Goal: Book appointment/travel/reservation

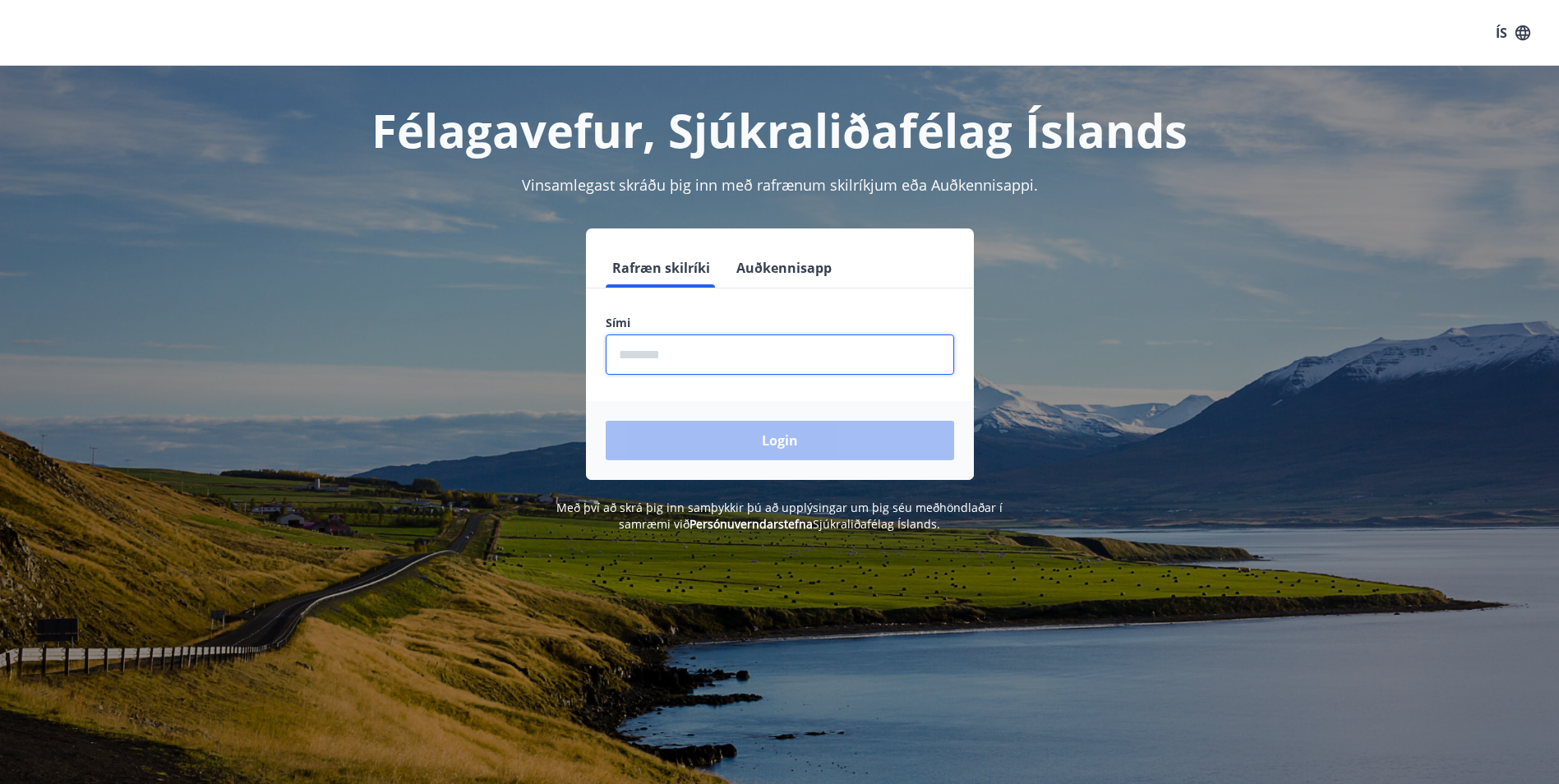
click at [670, 352] on input "phone" at bounding box center [779, 355] width 348 height 40
type input "********"
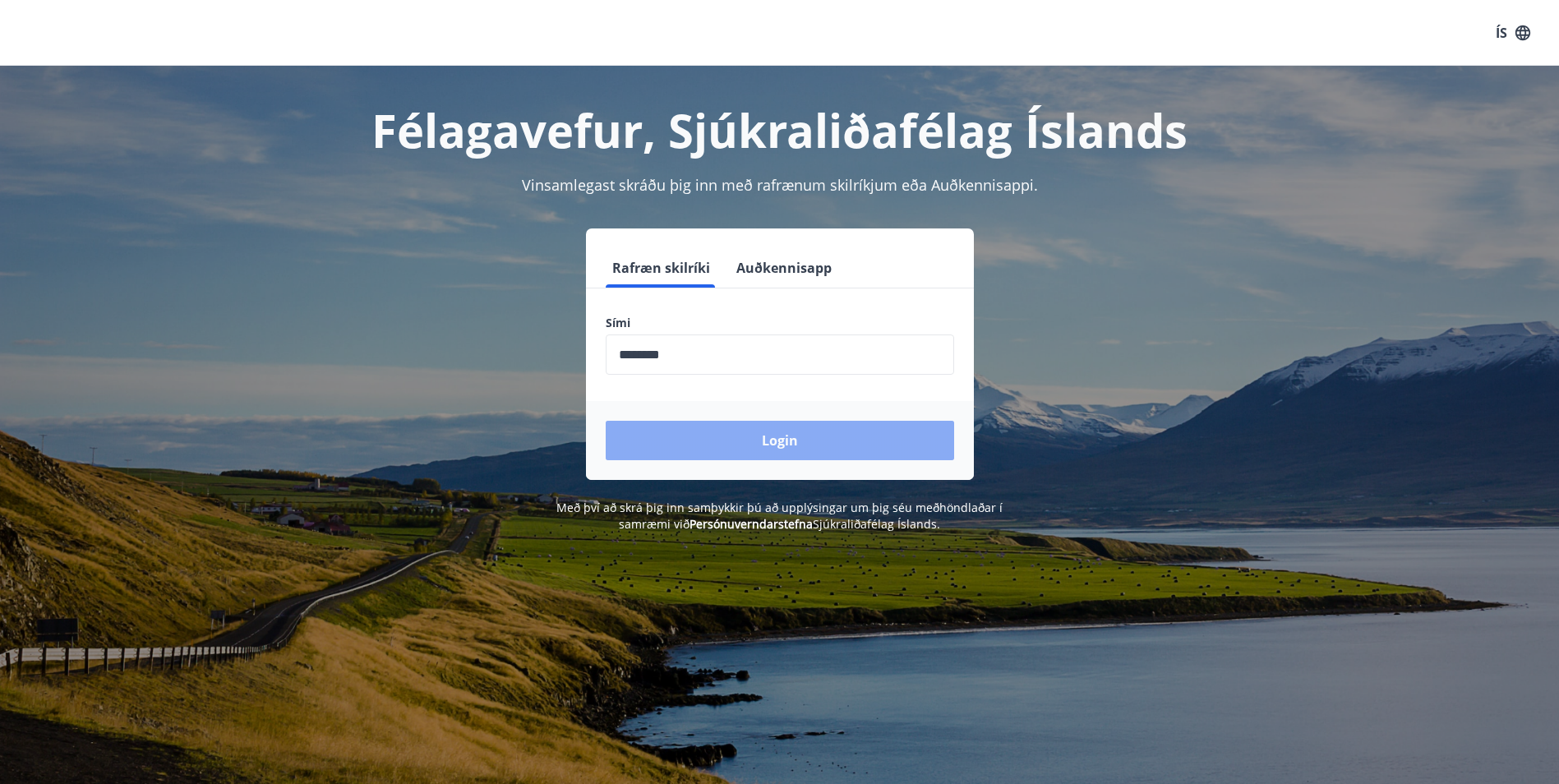
click at [730, 431] on button "Login" at bounding box center [779, 440] width 348 height 39
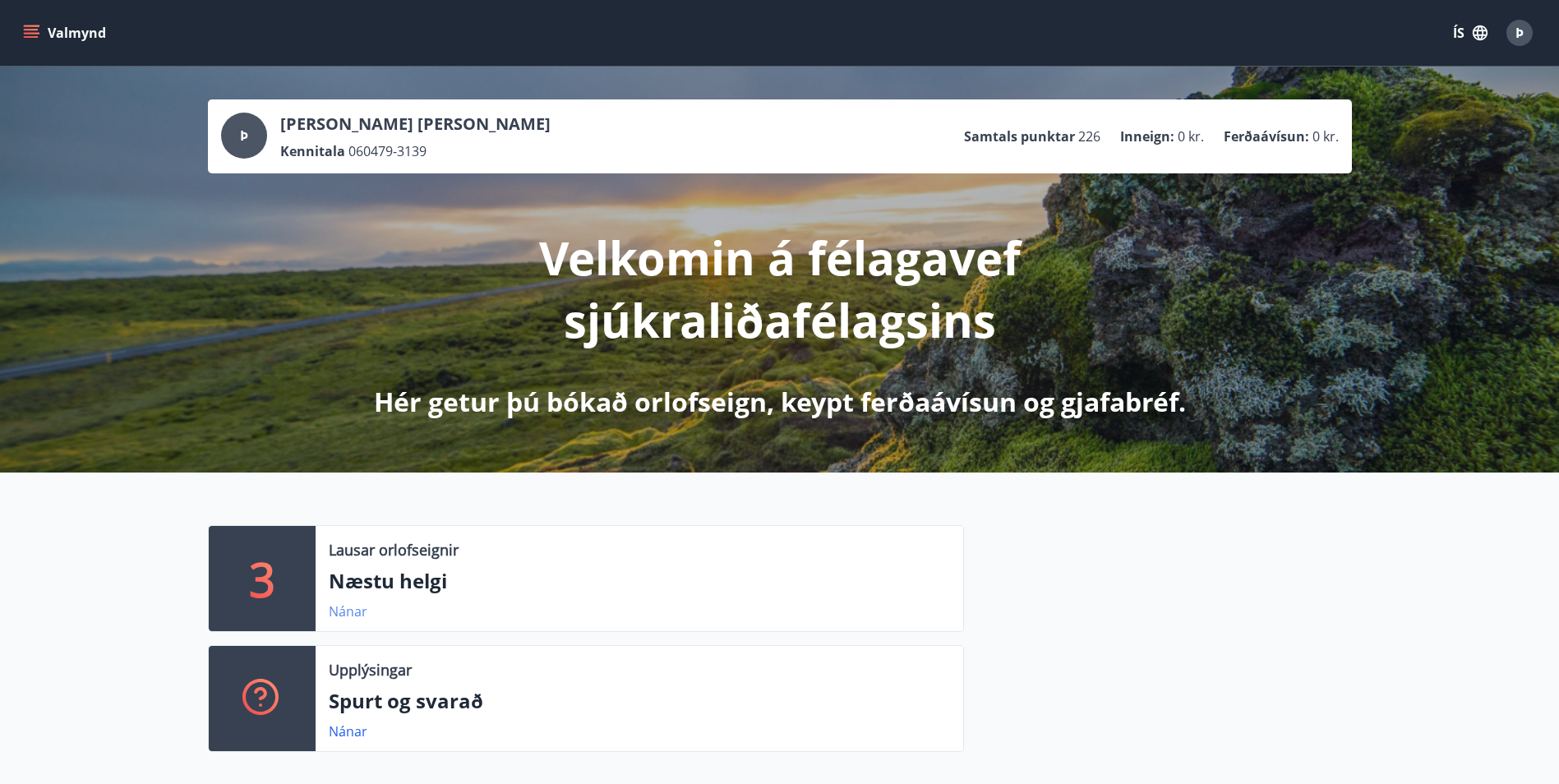
click at [346, 610] on link "Nánar" at bounding box center [348, 611] width 39 height 18
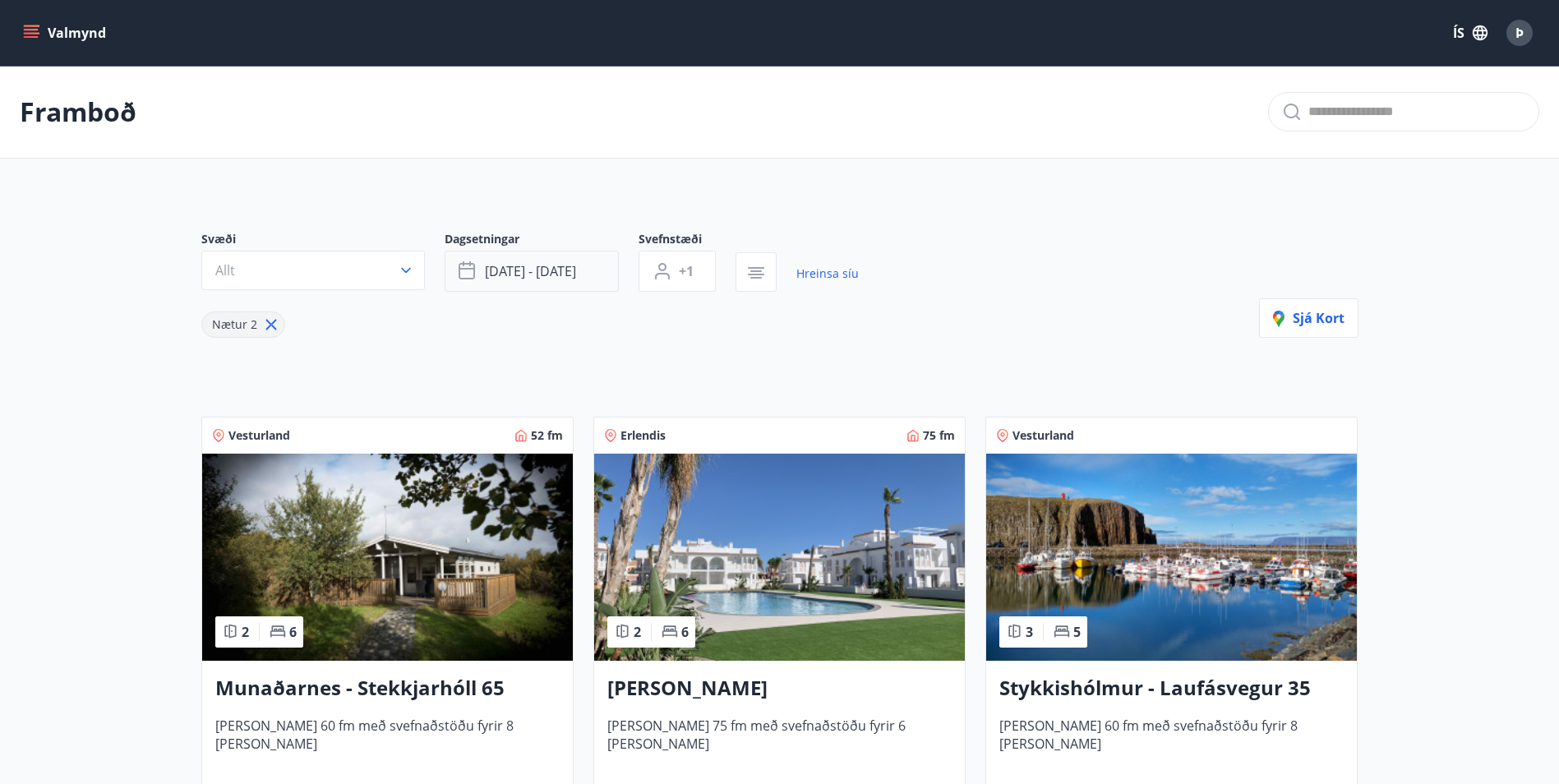
click at [576, 266] on span "ágú 29 - sep 01" at bounding box center [530, 272] width 91 height 18
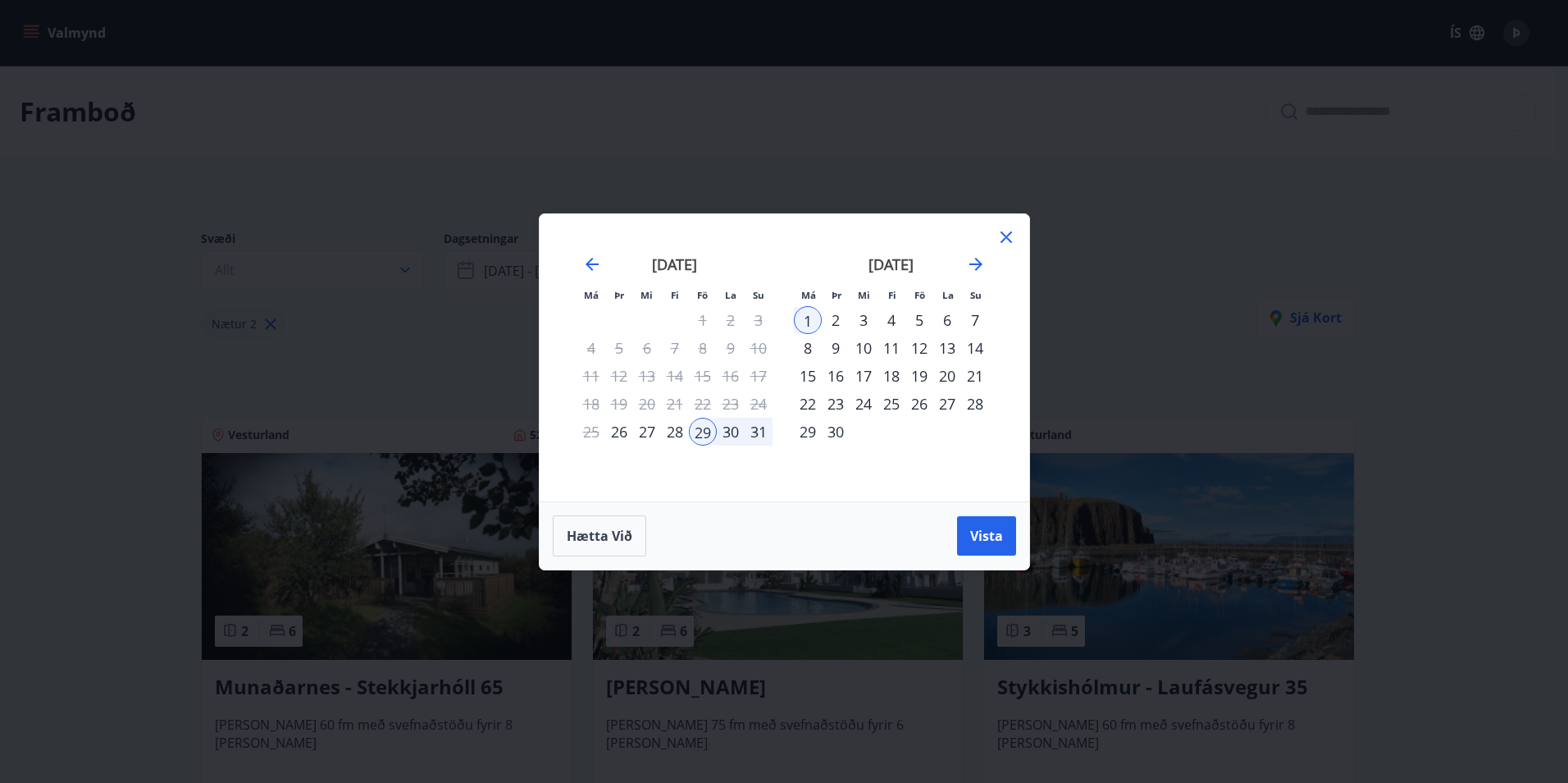
click at [921, 321] on div "5" at bounding box center [919, 319] width 28 height 28
click at [969, 323] on div "7" at bounding box center [974, 319] width 28 height 28
click at [974, 527] on span "Vista" at bounding box center [986, 536] width 33 height 18
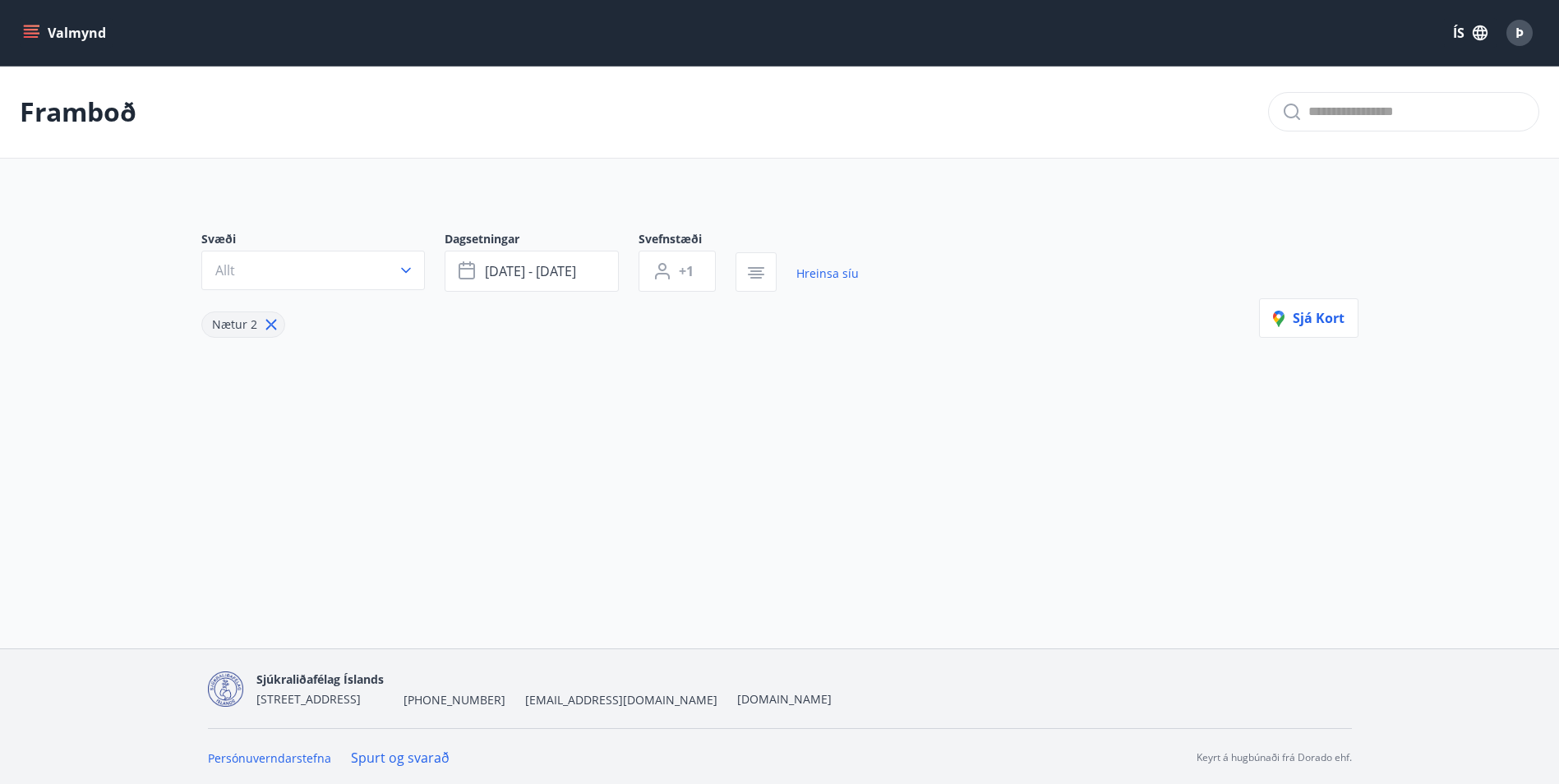
scroll to position [3, 0]
click at [533, 267] on span "sep 05 - sep 07" at bounding box center [530, 269] width 91 height 18
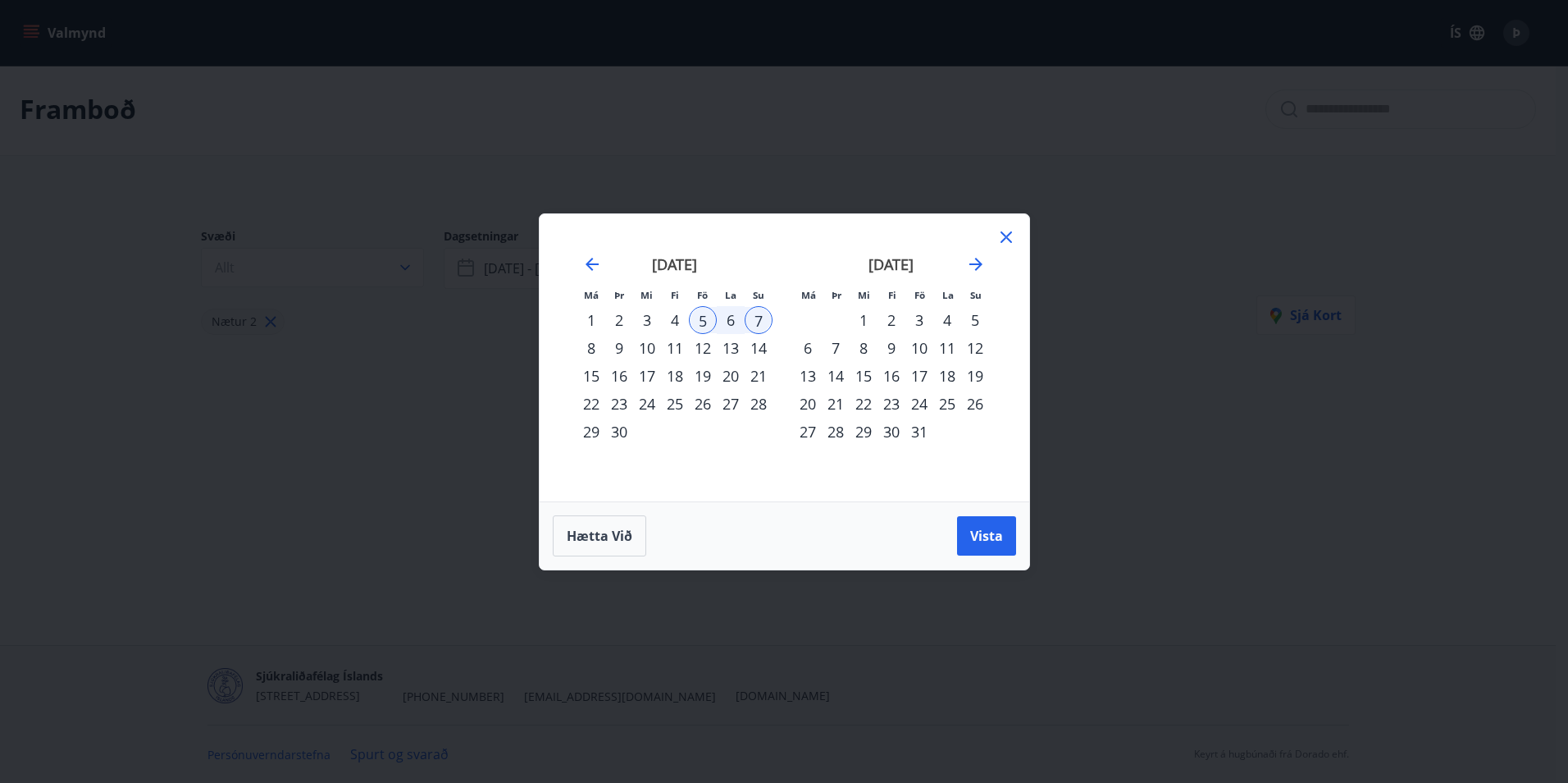
click at [892, 318] on div "2" at bounding box center [891, 319] width 28 height 28
click at [976, 318] on div "5" at bounding box center [974, 319] width 28 height 28
click at [993, 535] on span "Vista" at bounding box center [986, 536] width 33 height 18
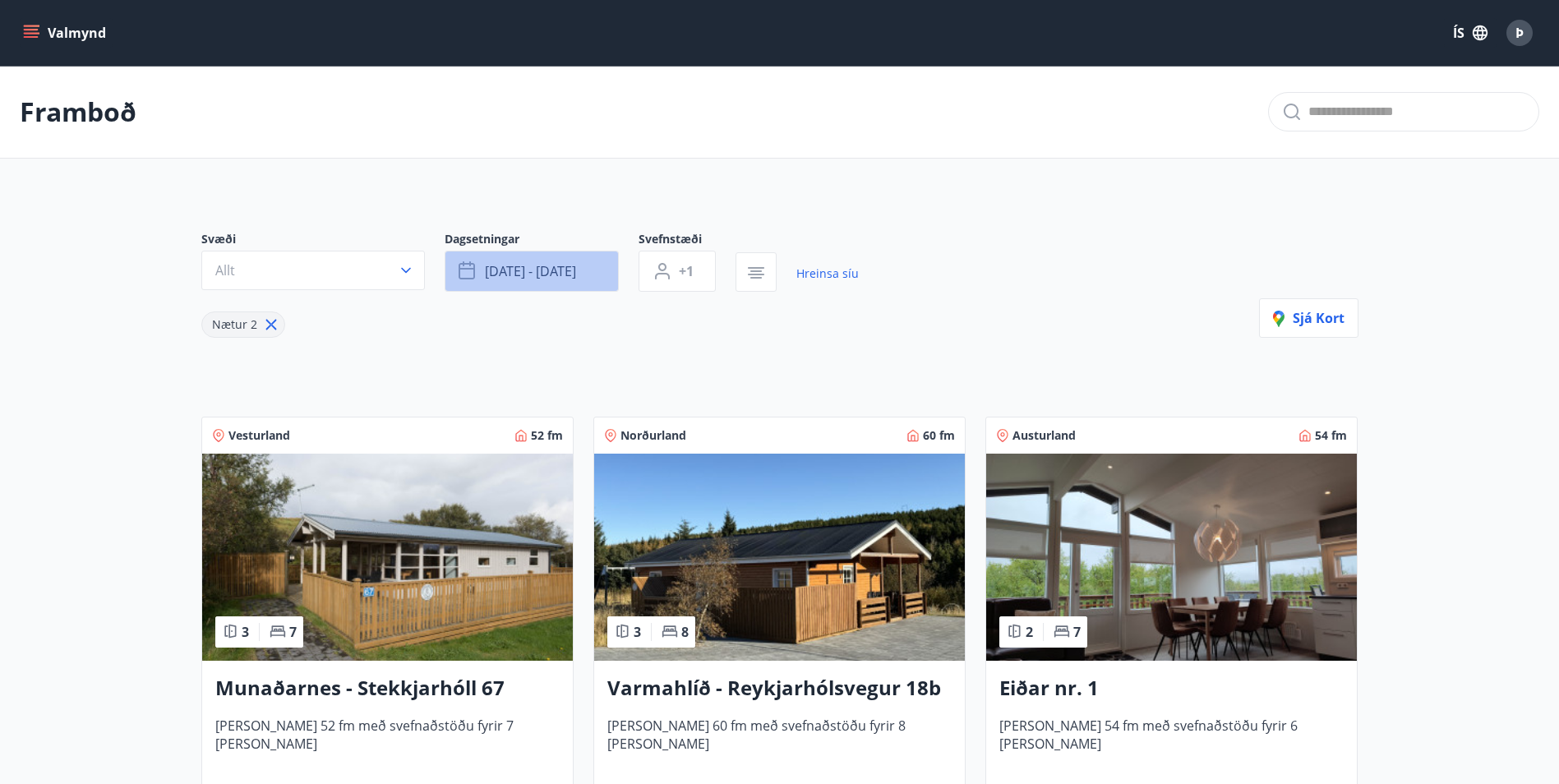
click at [551, 268] on span "okt 02 - okt 05" at bounding box center [530, 272] width 91 height 18
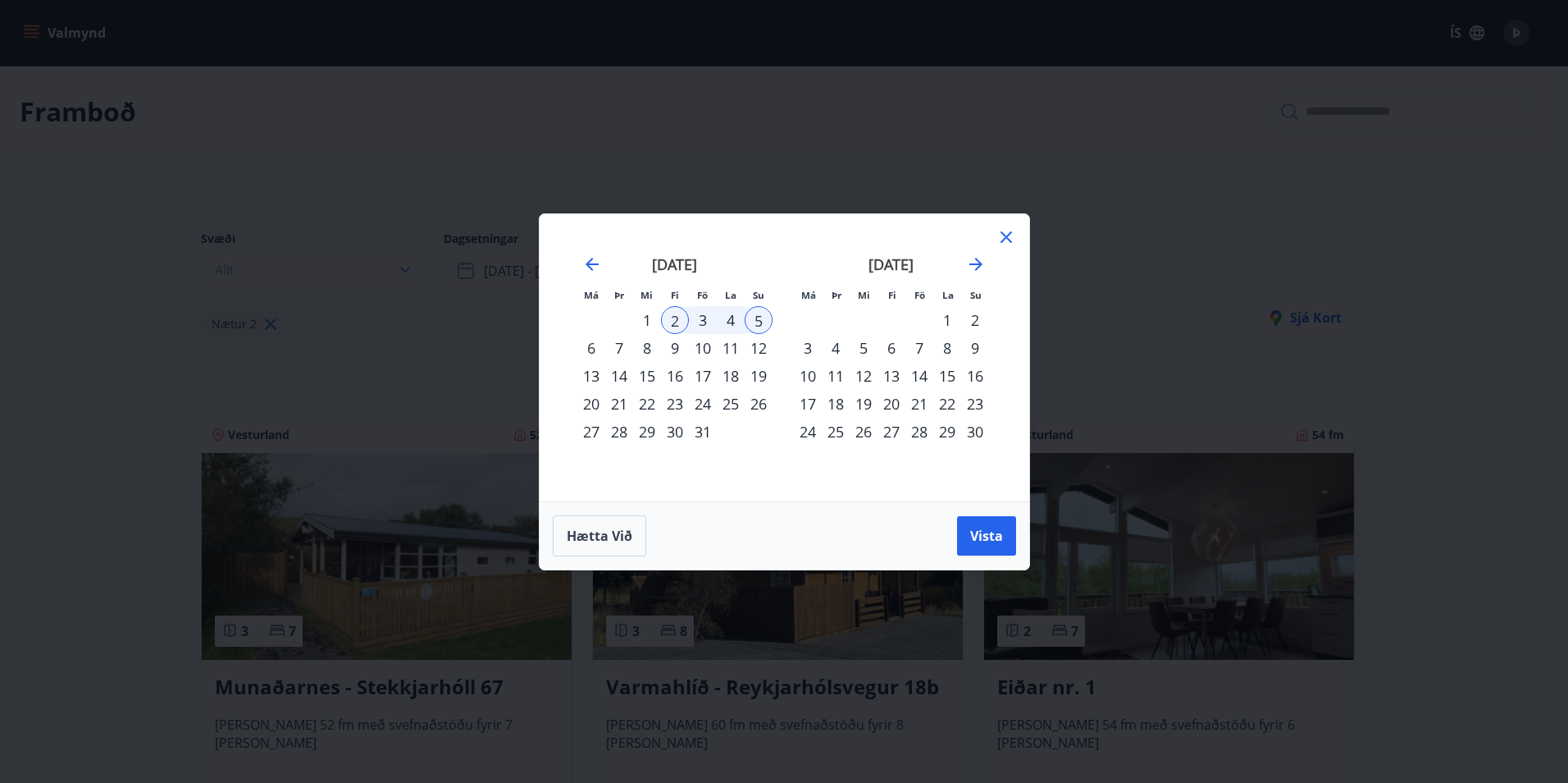
click at [703, 322] on div "3" at bounding box center [702, 319] width 28 height 28
click at [982, 537] on span "Vista" at bounding box center [986, 536] width 33 height 18
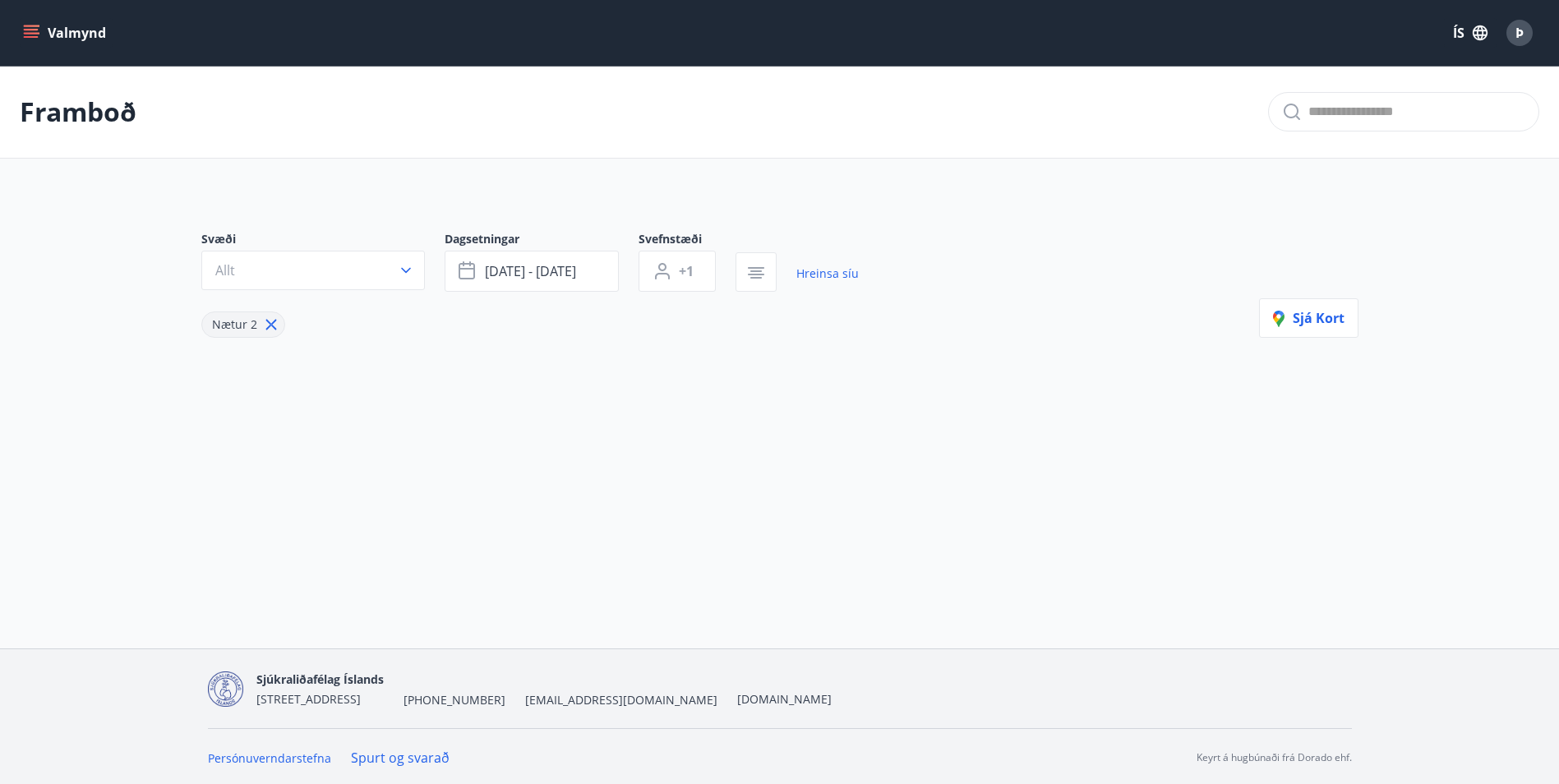
scroll to position [3, 0]
click at [814, 272] on link "Hreinsa síu" at bounding box center [827, 271] width 62 height 36
type input "*"
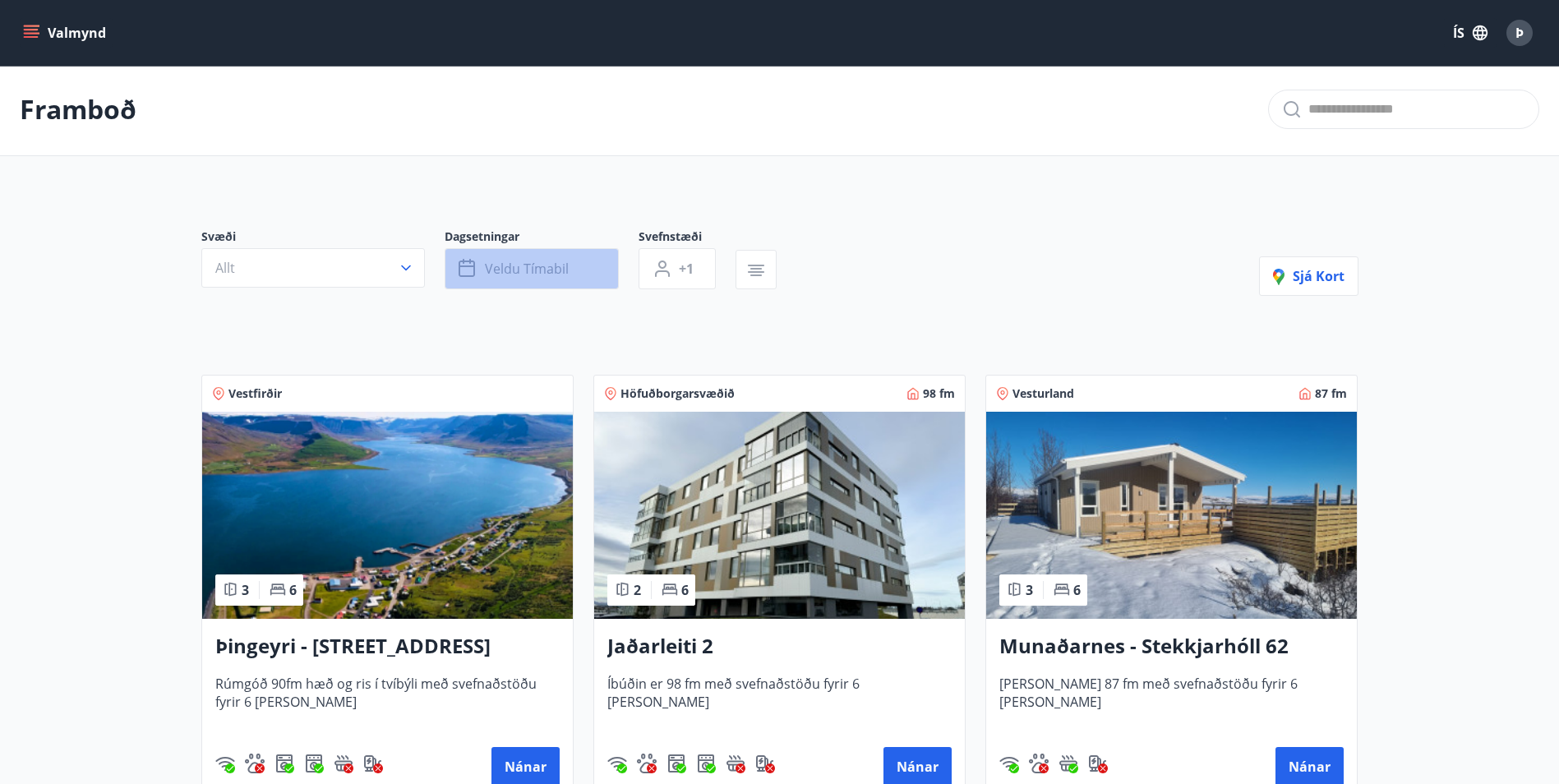
click at [550, 267] on span "Veldu tímabil" at bounding box center [527, 269] width 84 height 18
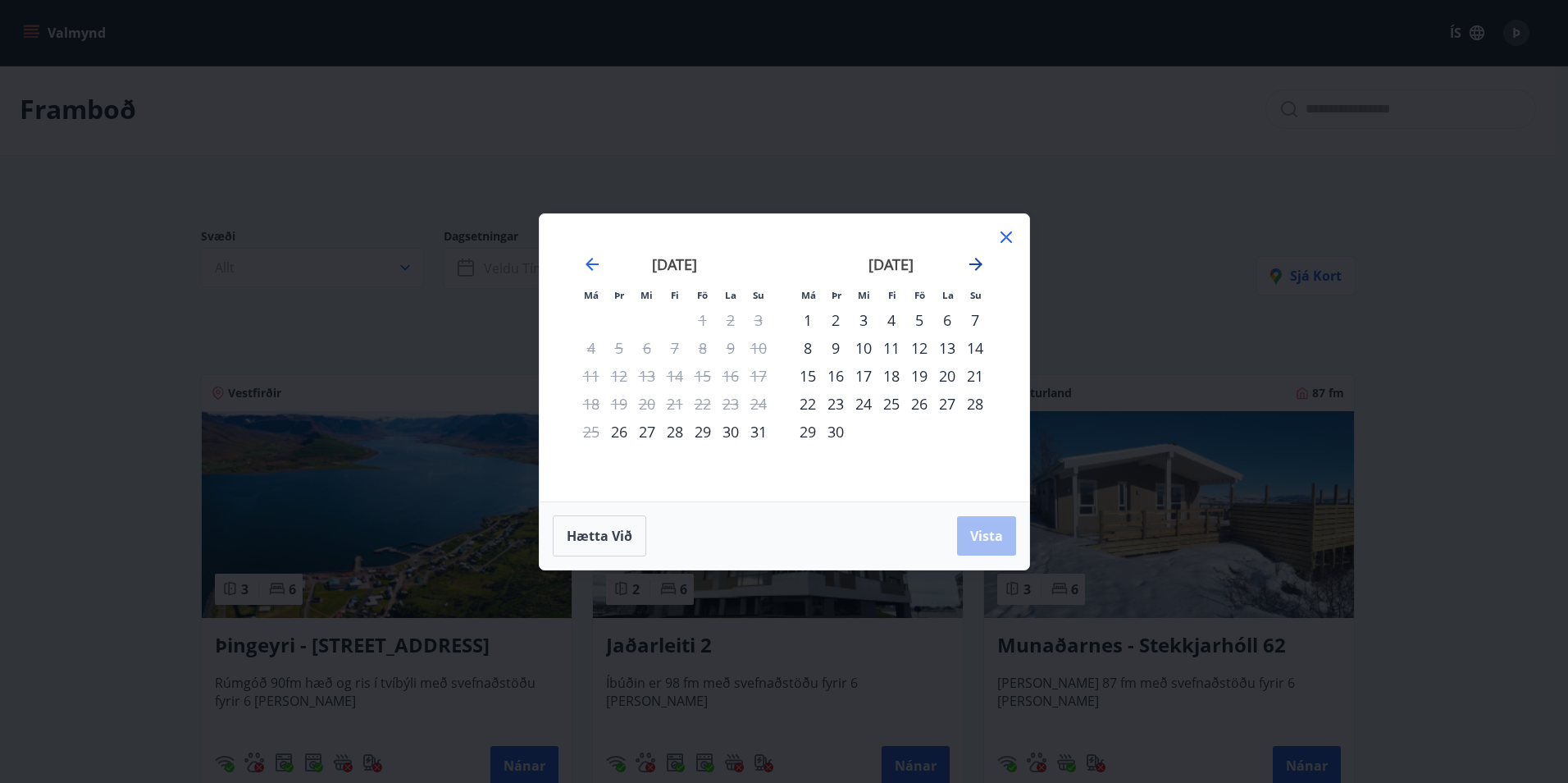
click at [974, 261] on icon "Move forward to switch to the next month." at bounding box center [976, 265] width 20 height 20
drag, startPoint x: 942, startPoint y: 320, endPoint x: 959, endPoint y: 320, distance: 17.0
click at [959, 320] on tr "1 2 3 4 5" at bounding box center [892, 319] width 195 height 28
click at [918, 321] on div "3" at bounding box center [919, 319] width 28 height 28
click at [967, 317] on div "5" at bounding box center [974, 319] width 28 height 28
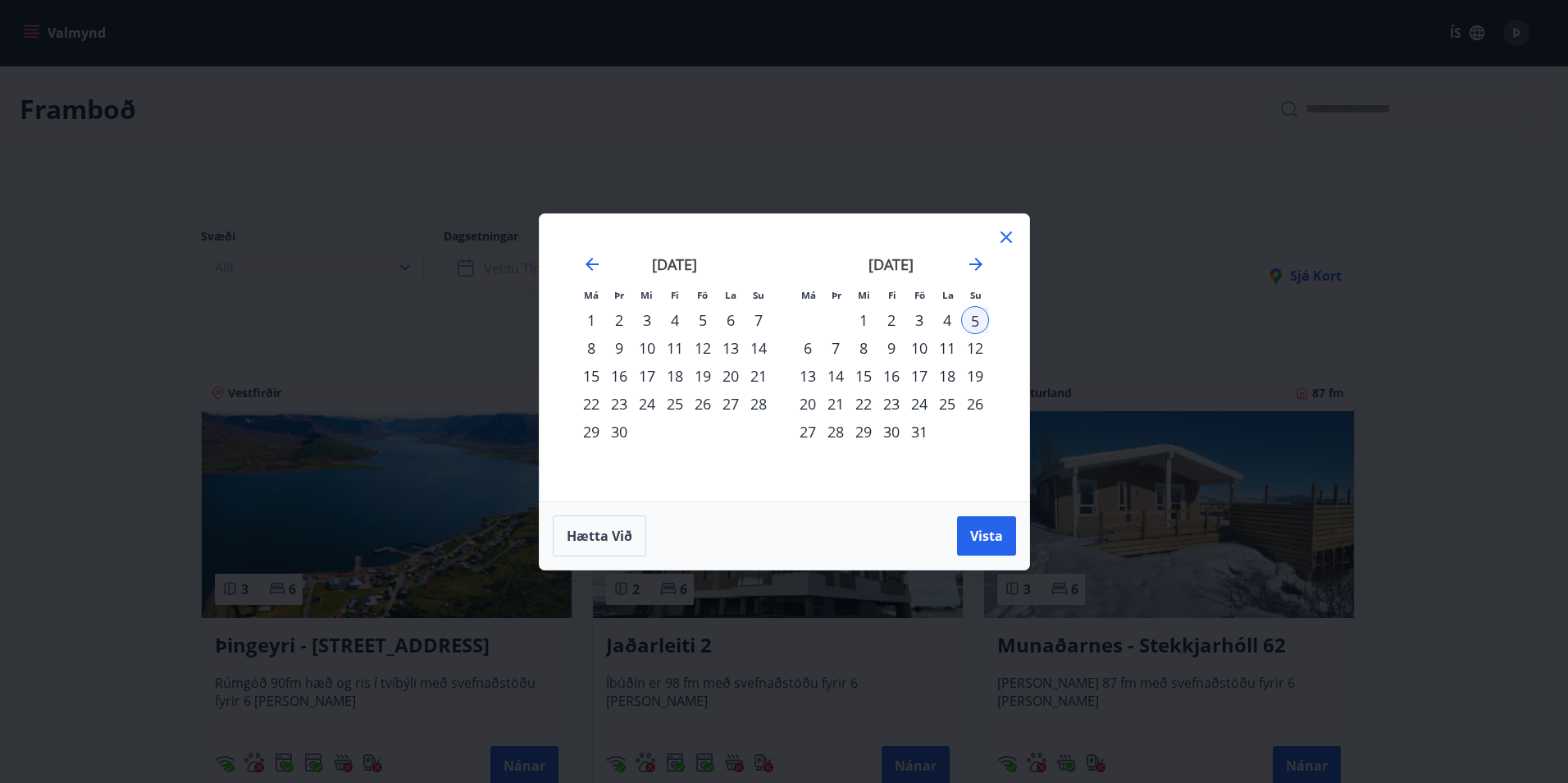
click at [922, 314] on div "3" at bounding box center [919, 319] width 28 height 28
click at [977, 321] on div "5" at bounding box center [974, 319] width 28 height 28
click at [978, 535] on span "Vista" at bounding box center [986, 536] width 33 height 18
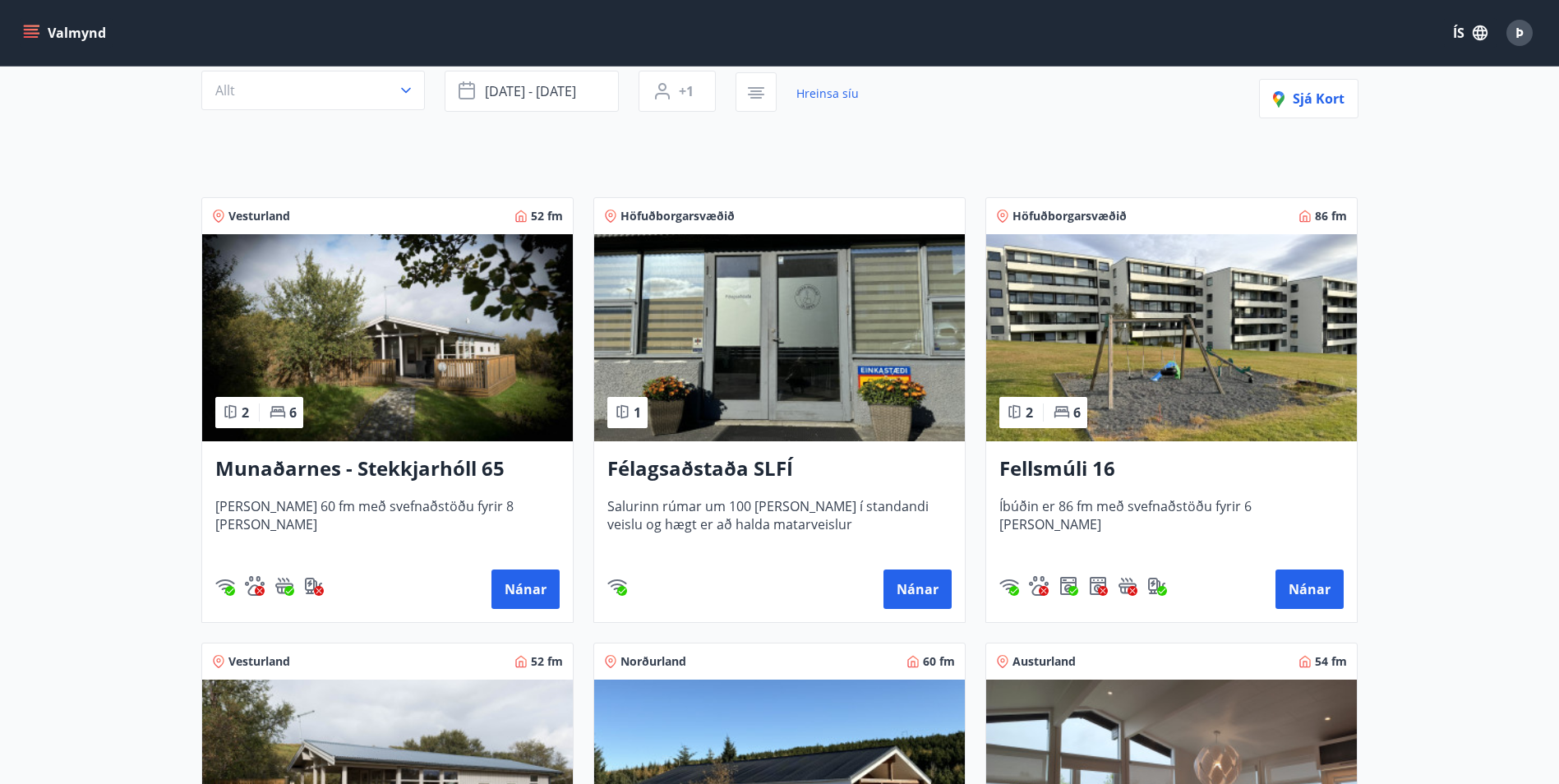
scroll to position [141, 0]
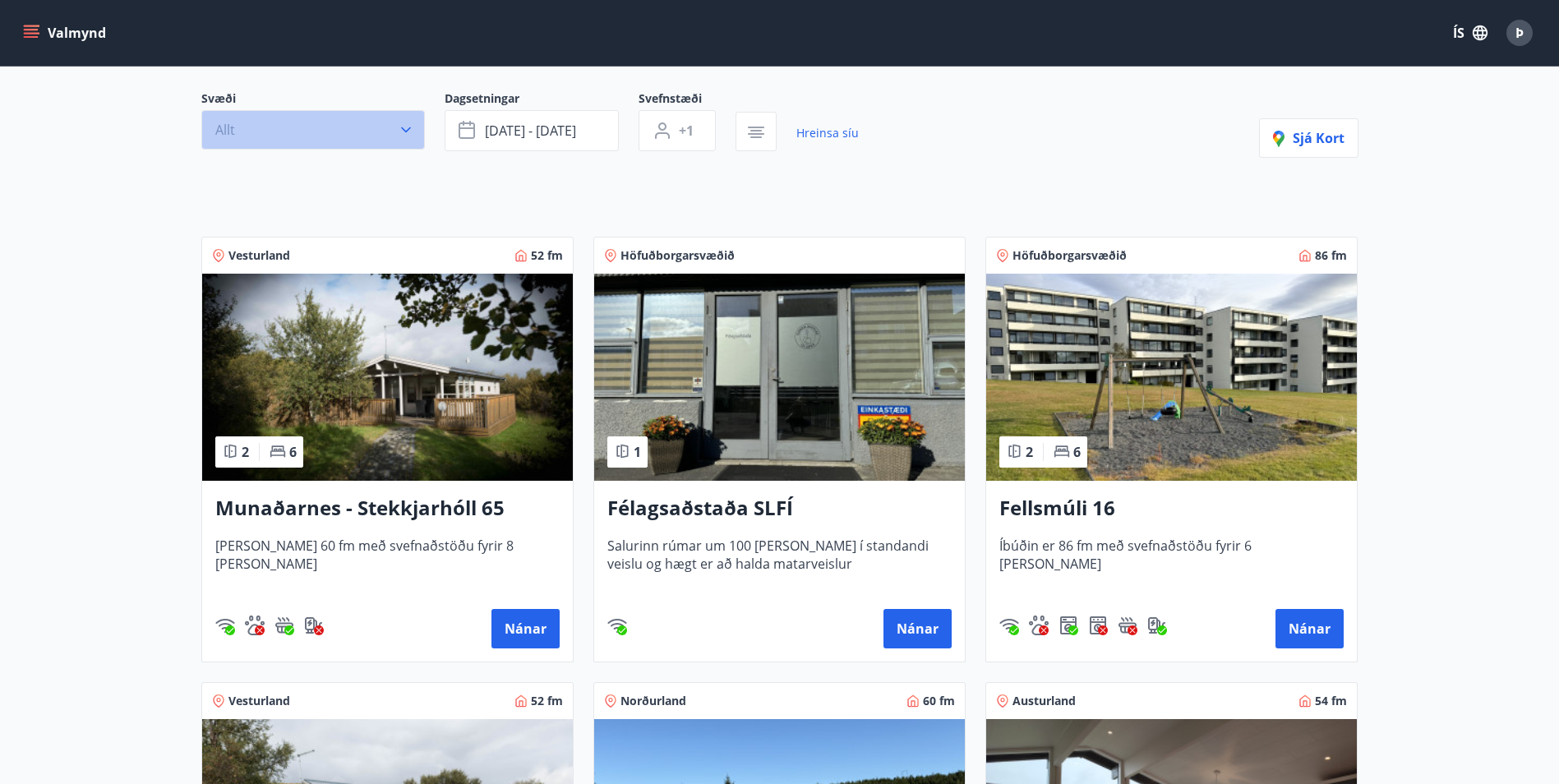
click at [326, 127] on button "Allt" at bounding box center [313, 129] width 224 height 39
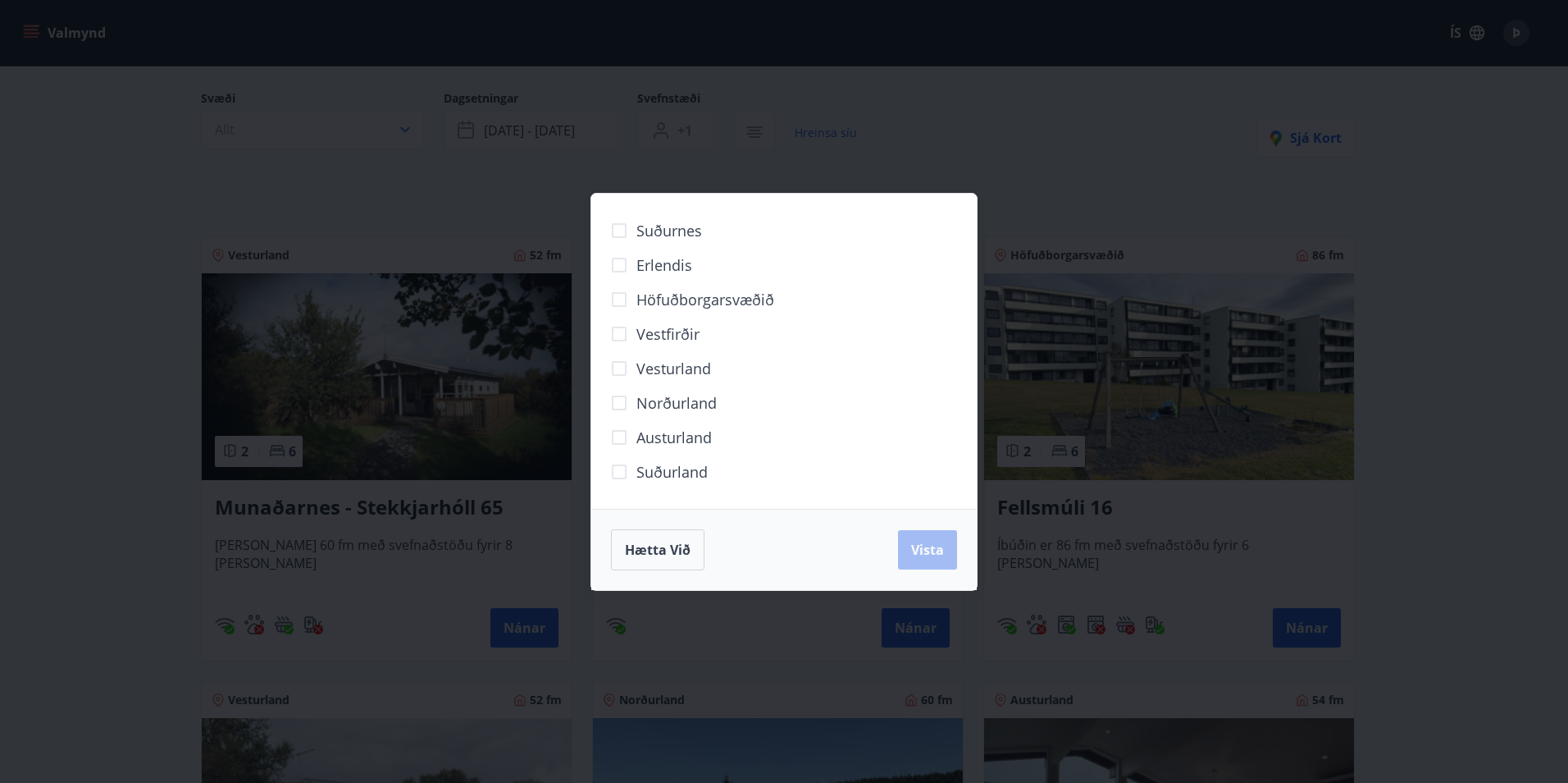
click at [675, 408] on span "Norðurland" at bounding box center [676, 402] width 80 height 21
click at [931, 550] on span "Vista" at bounding box center [928, 550] width 33 height 18
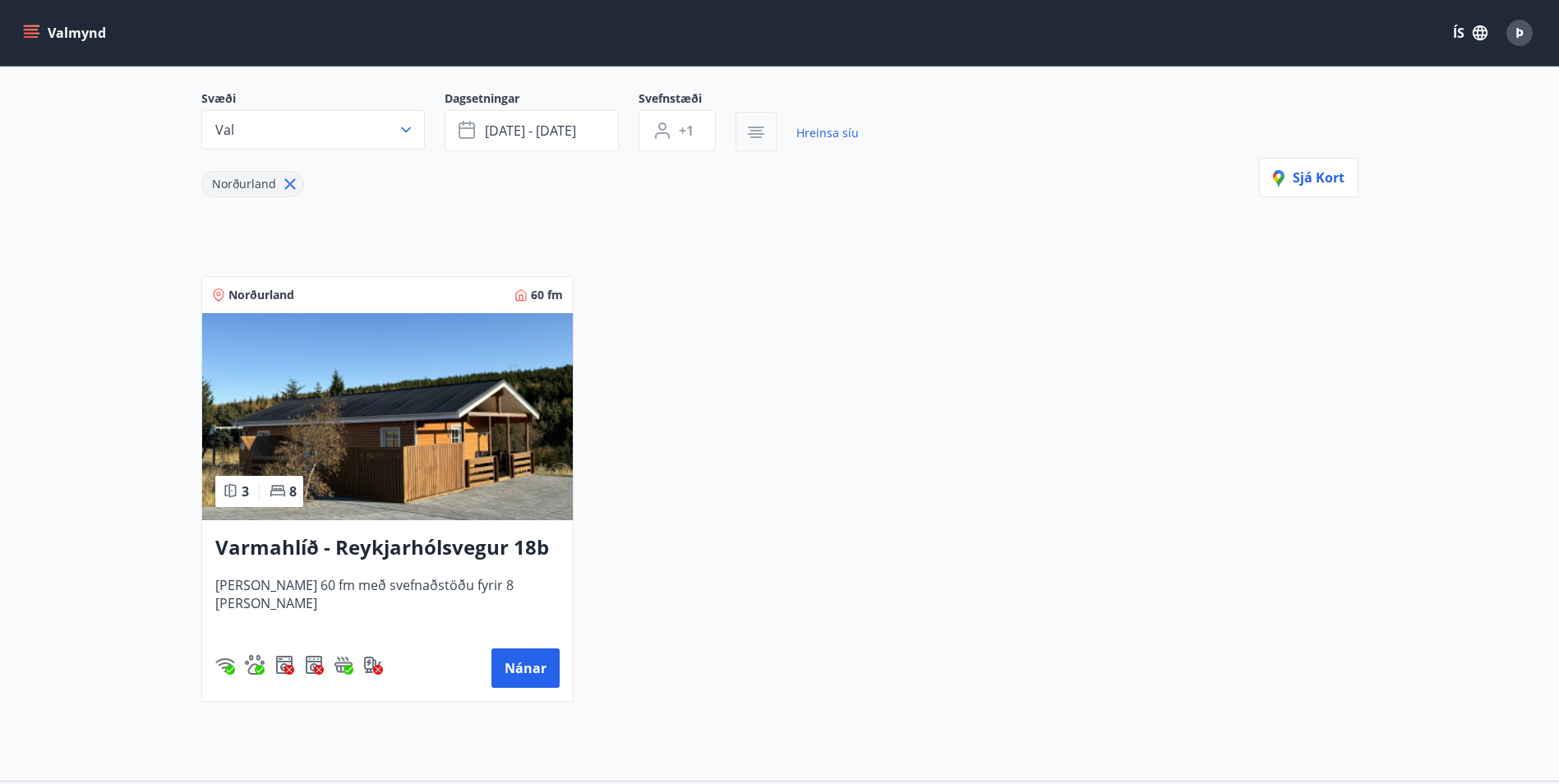
click at [755, 133] on icon "button" at bounding box center [756, 134] width 17 height 2
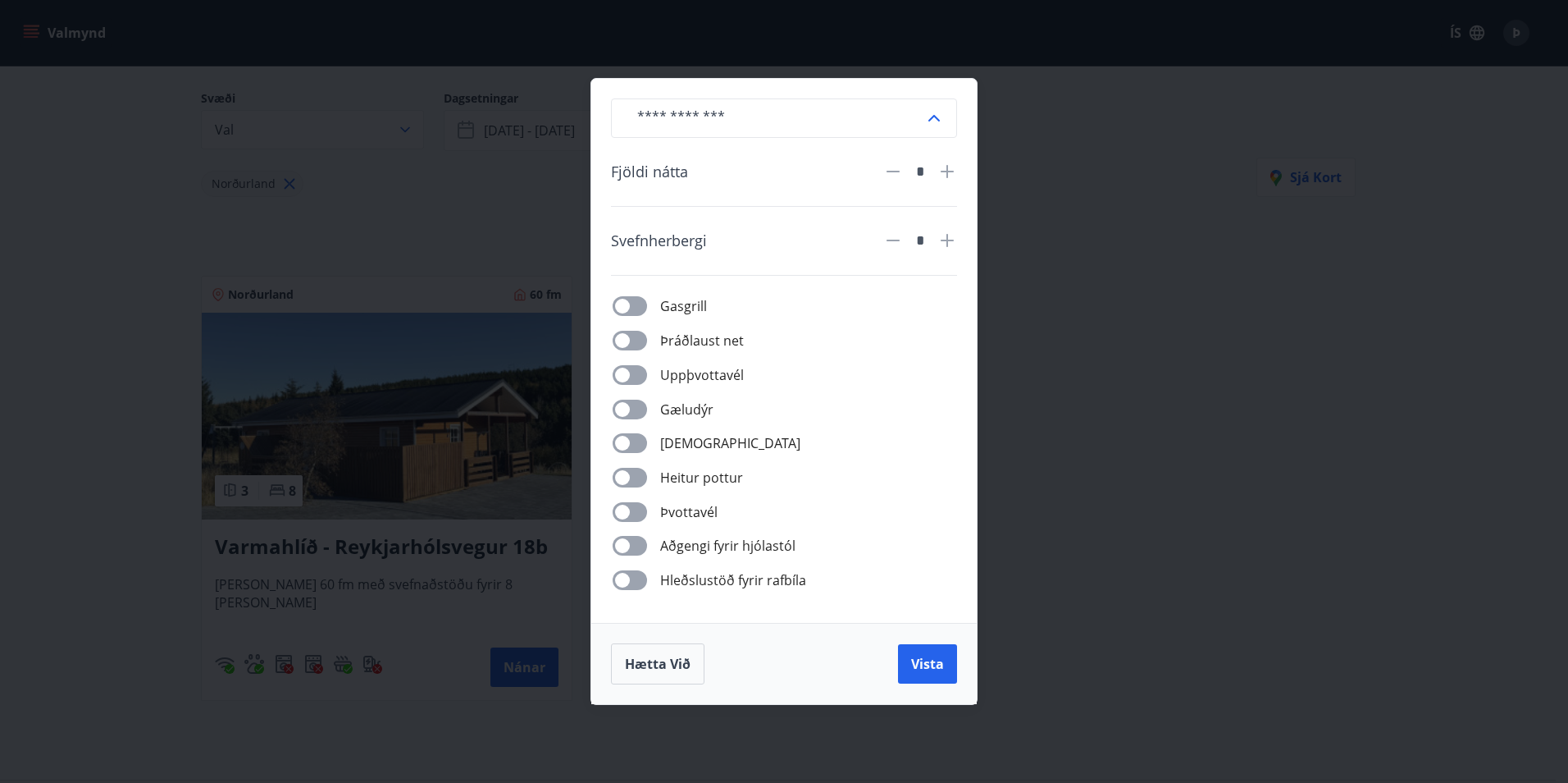
click at [1087, 387] on div "​ Fjöldi nátta * Svefnherbergi * Gasgrill Þráðlaust net Uppþvottavél Gæludýr Þu…" at bounding box center [784, 391] width 1568 height 783
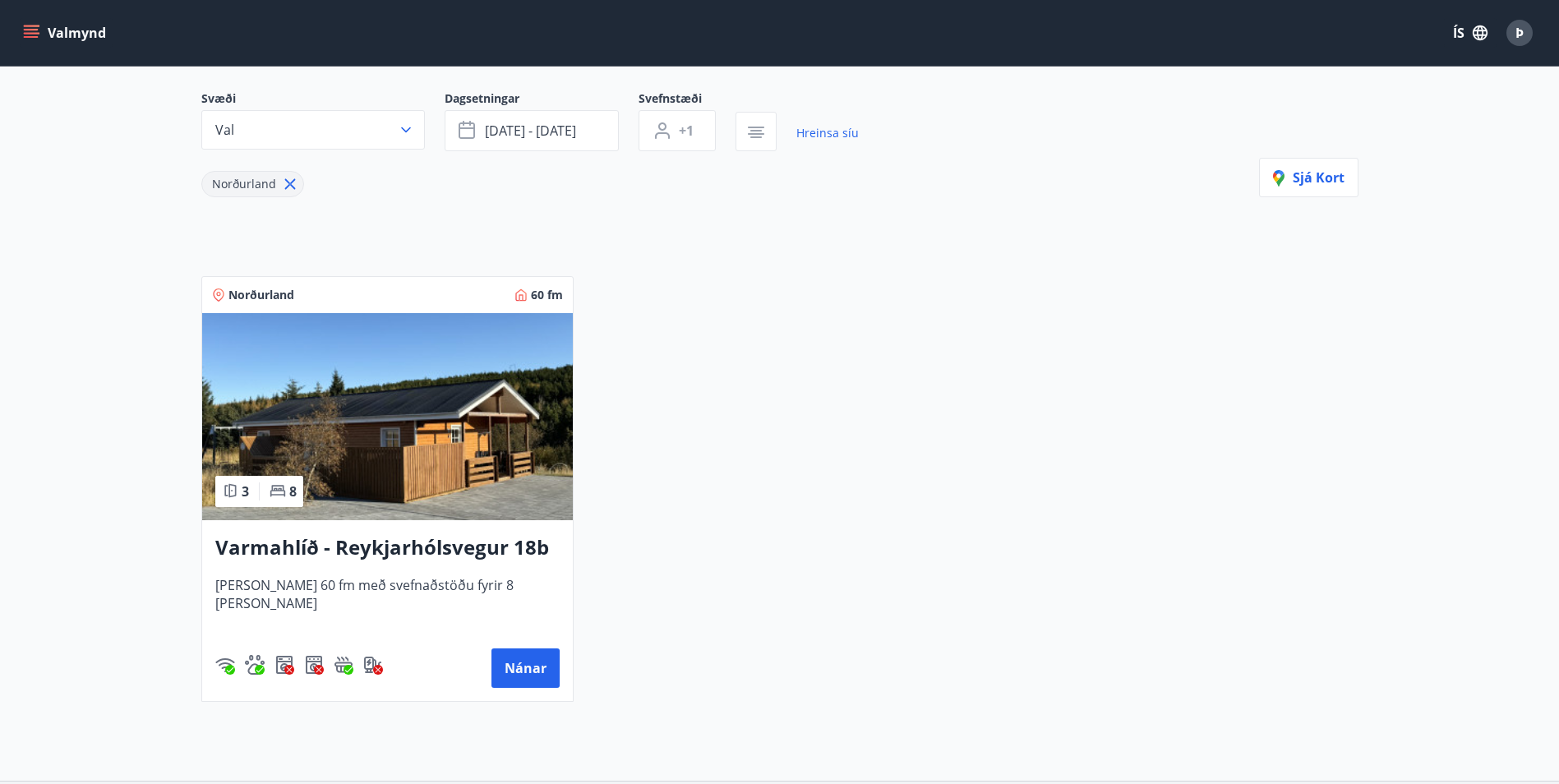
click at [35, 30] on icon "menu" at bounding box center [31, 29] width 15 height 2
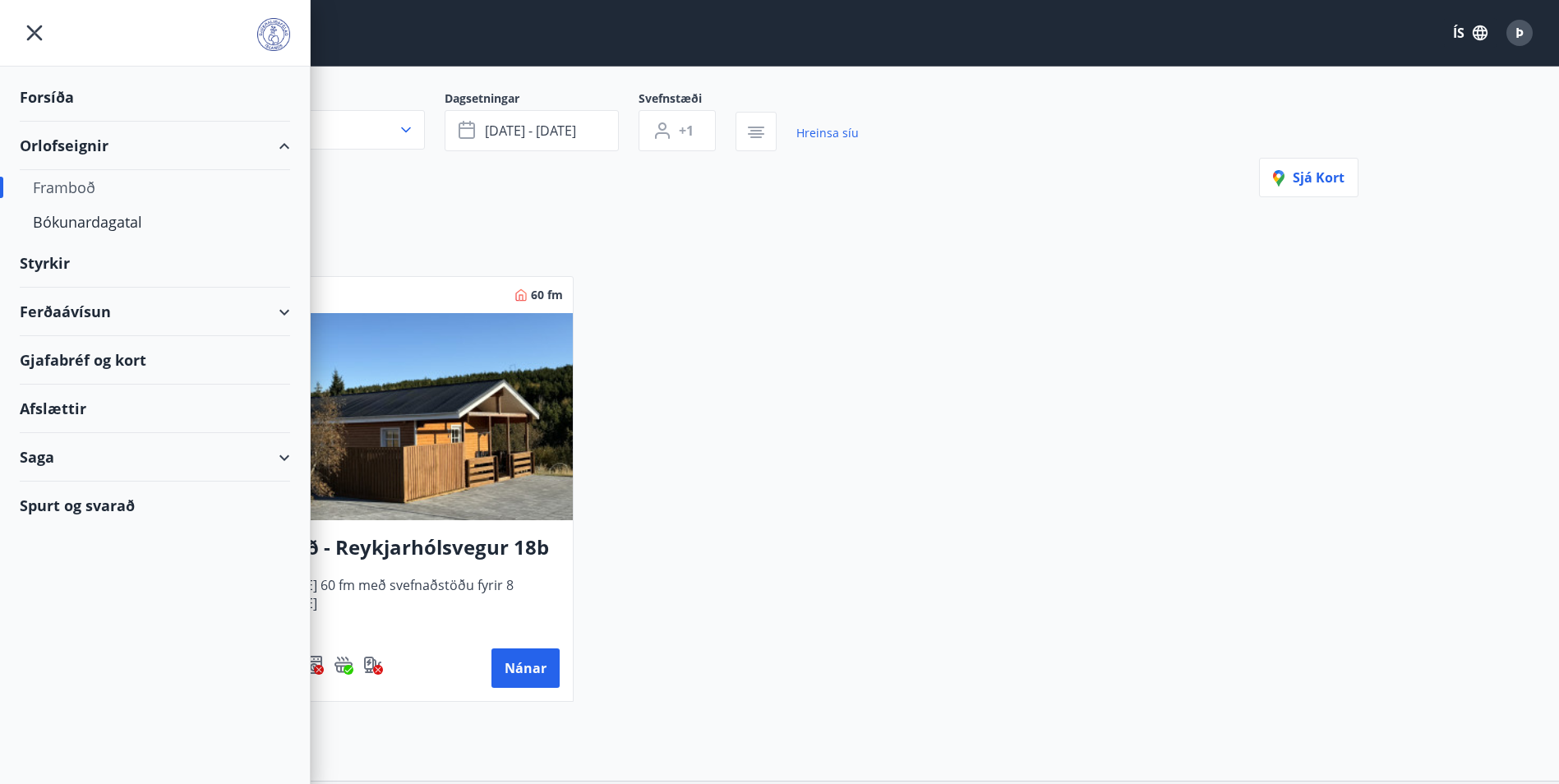
click at [67, 184] on div "Framboð" at bounding box center [154, 187] width 244 height 34
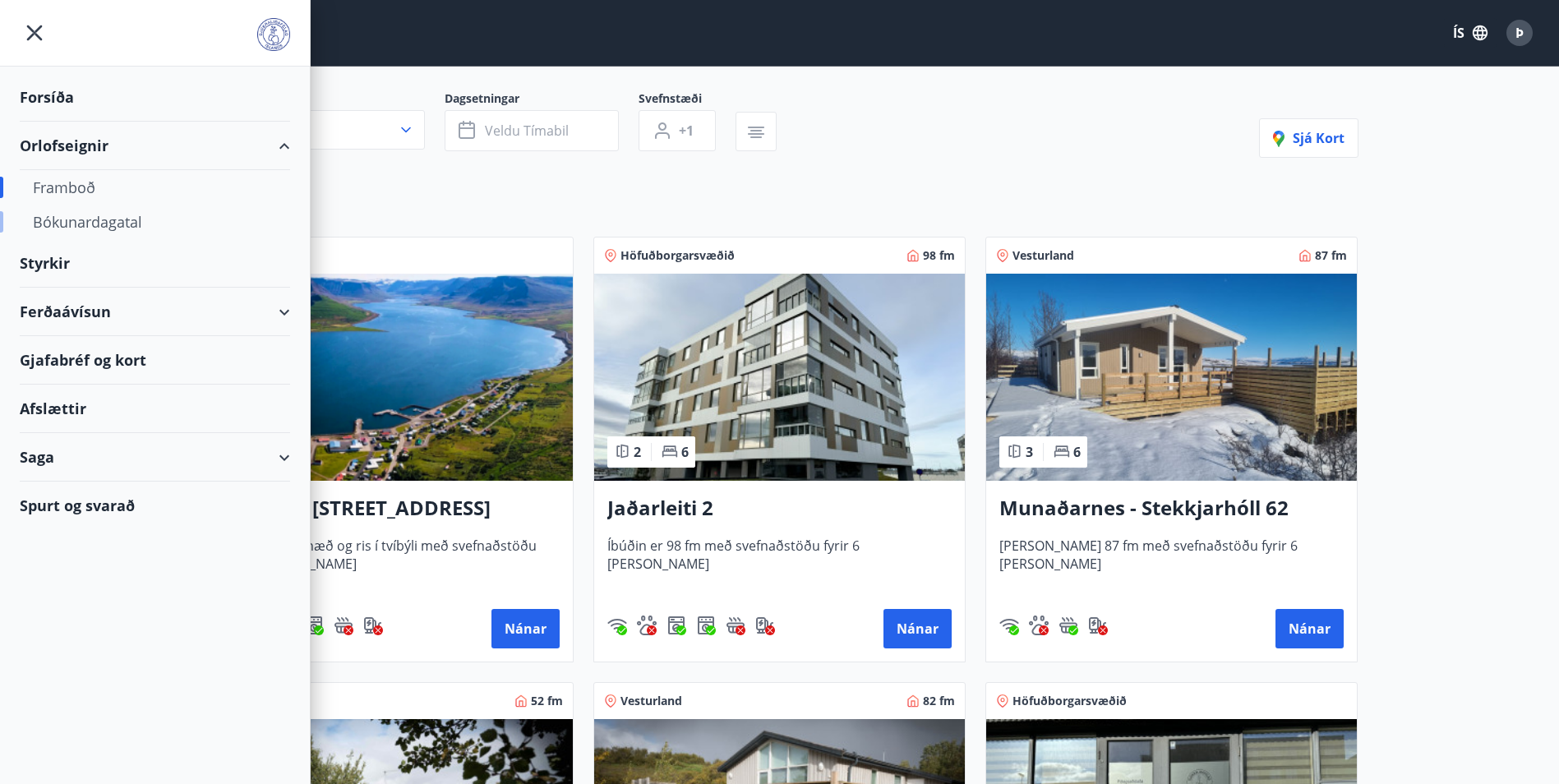
click at [71, 223] on div "Bókunardagatal" at bounding box center [154, 221] width 244 height 34
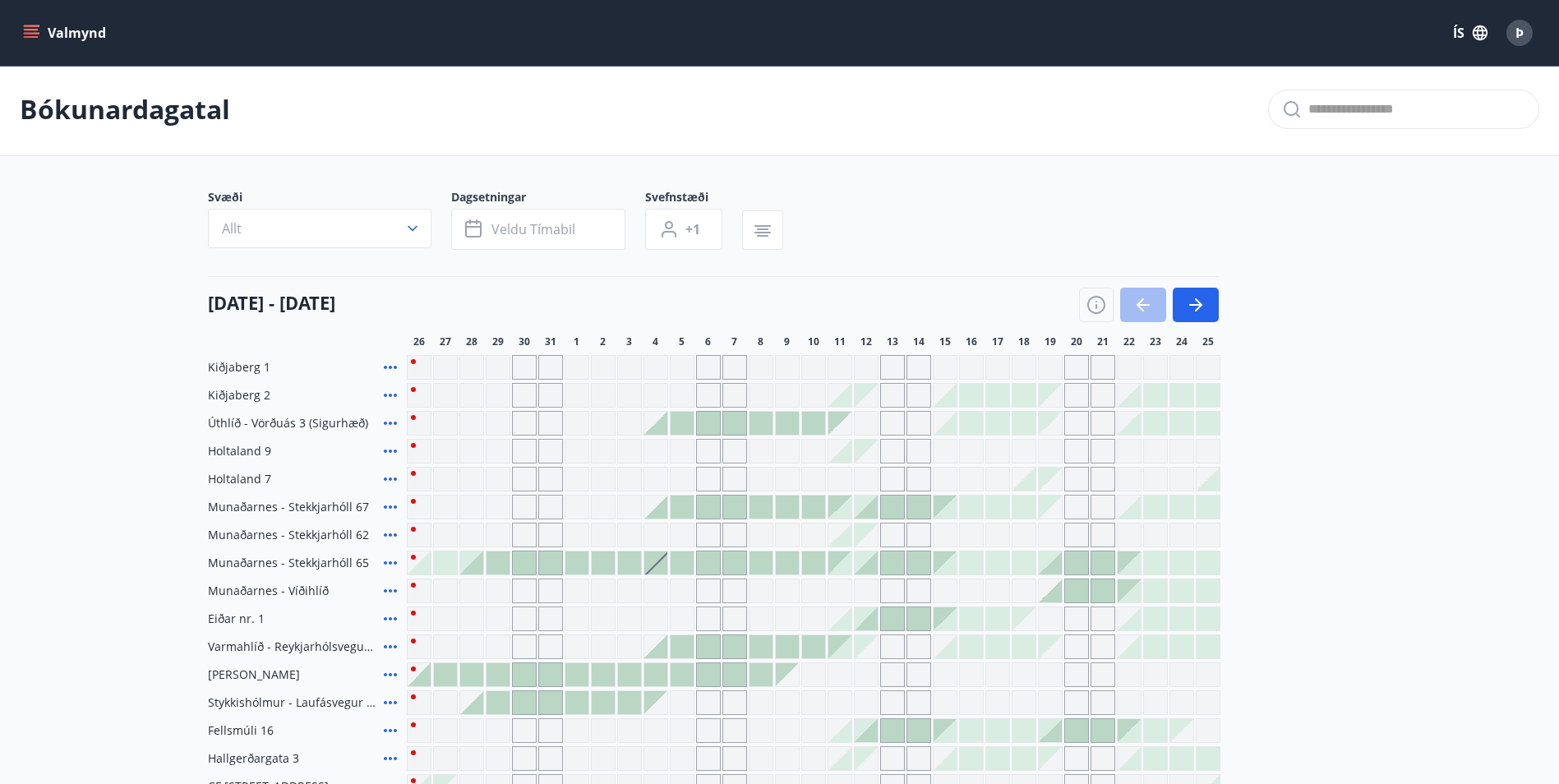
scroll to position [141, 0]
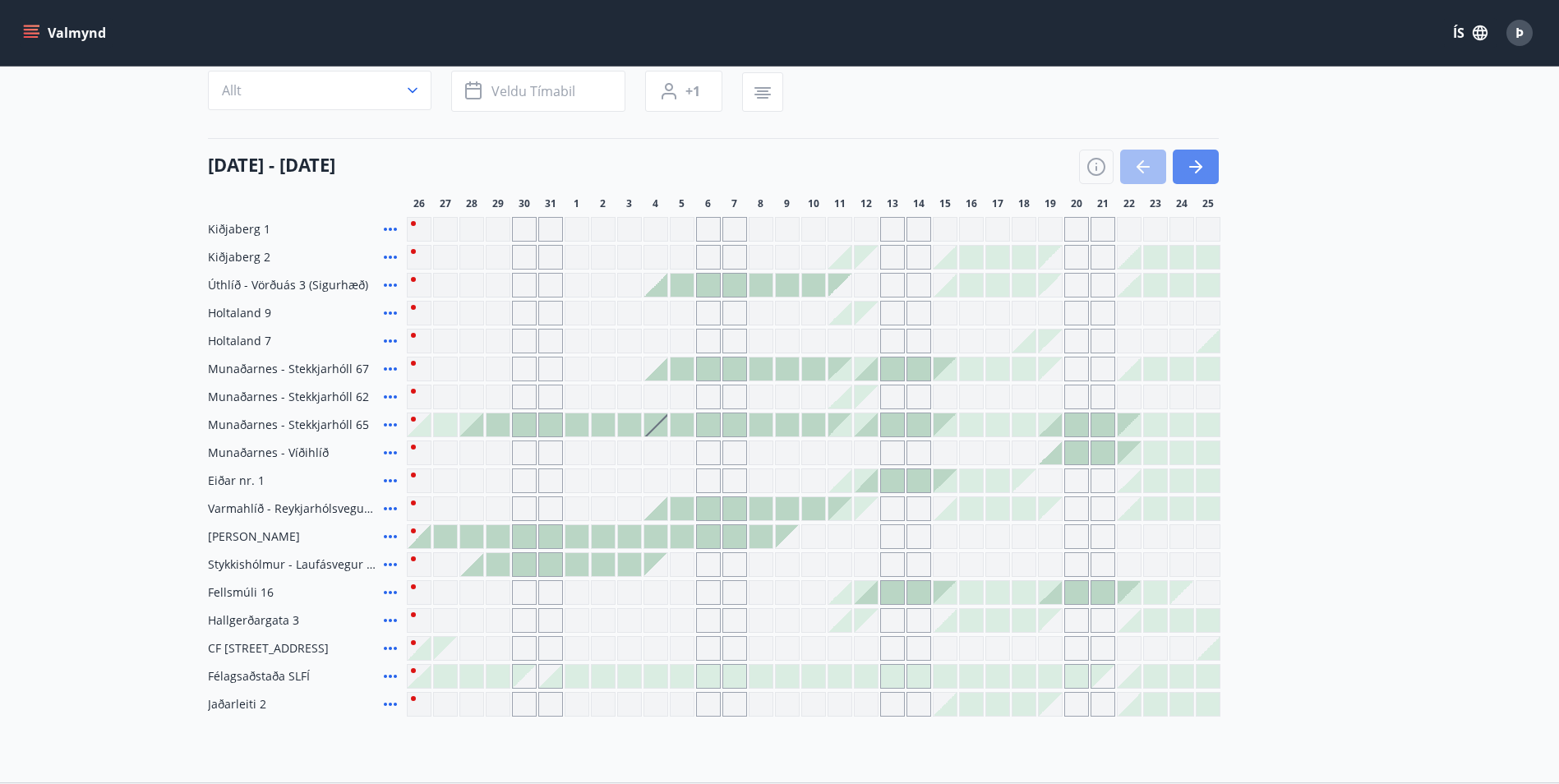
click at [1187, 164] on icon "button" at bounding box center [1196, 167] width 20 height 20
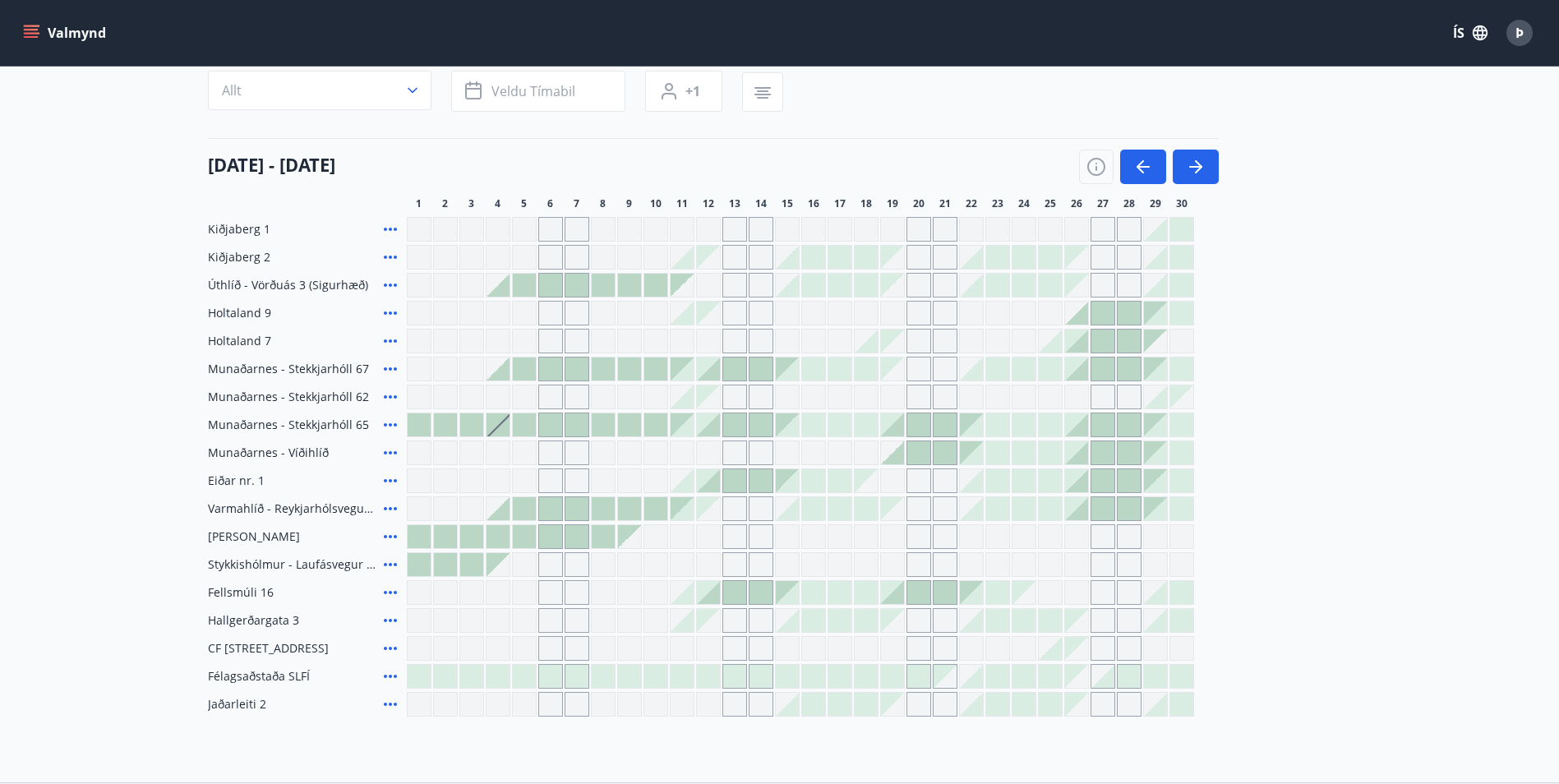
click at [447, 314] on div "Gráir dagar eru ekki bókanlegir" at bounding box center [444, 313] width 24 height 24
drag, startPoint x: 528, startPoint y: 286, endPoint x: 574, endPoint y: 283, distance: 46.1
click at [529, 286] on div "Kiðjaberg 1 Kiðjaberg 2 Úthlíð - Vörðuás 3 (Sigurhæð) Holtaland 9 Gráir dagar e…" at bounding box center [780, 467] width 1144 height 500
click at [590, 283] on div at bounding box center [800, 284] width 787 height 24
click at [628, 289] on div at bounding box center [629, 284] width 23 height 23
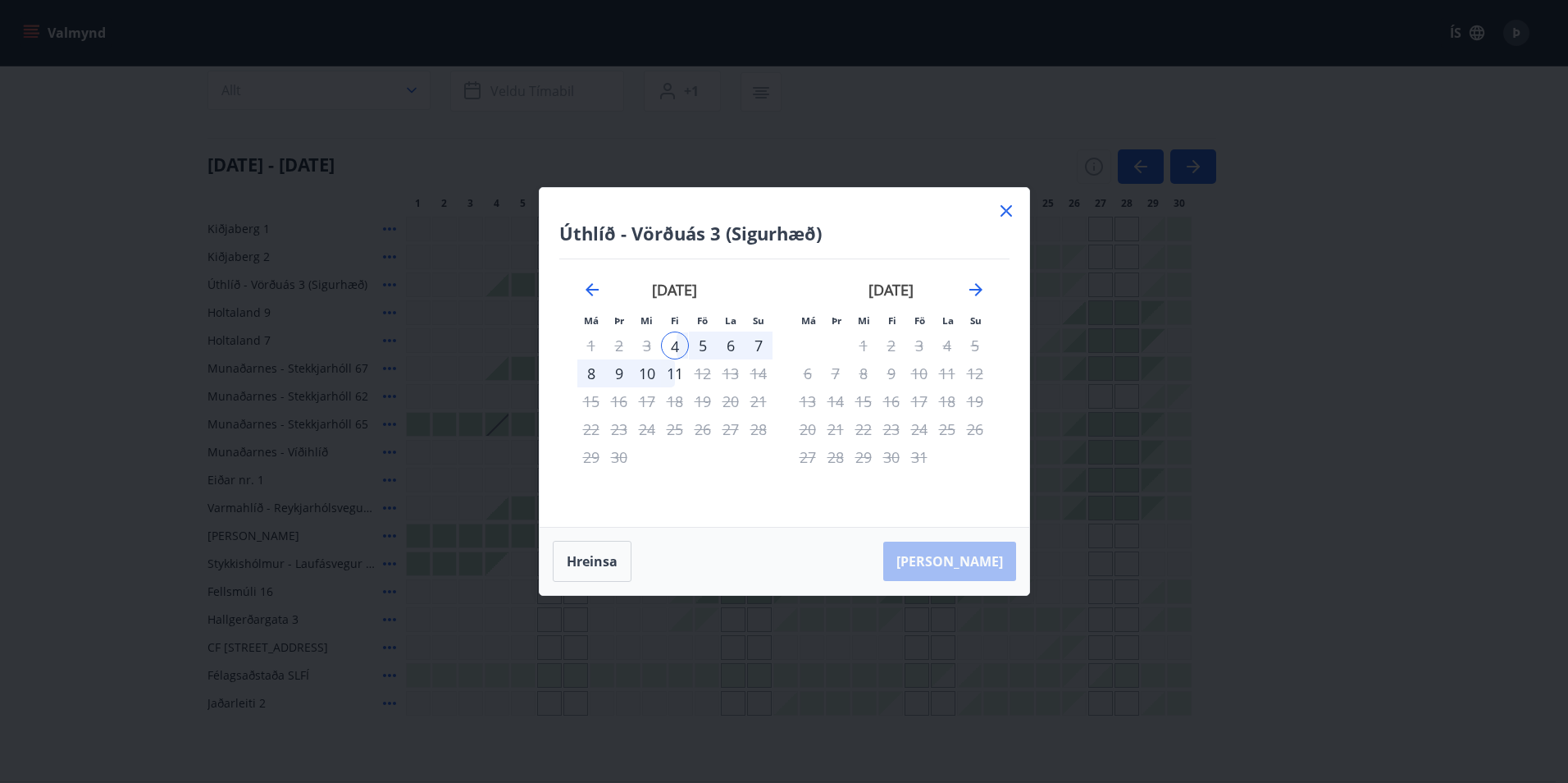
click at [1004, 207] on icon at bounding box center [1007, 211] width 20 height 20
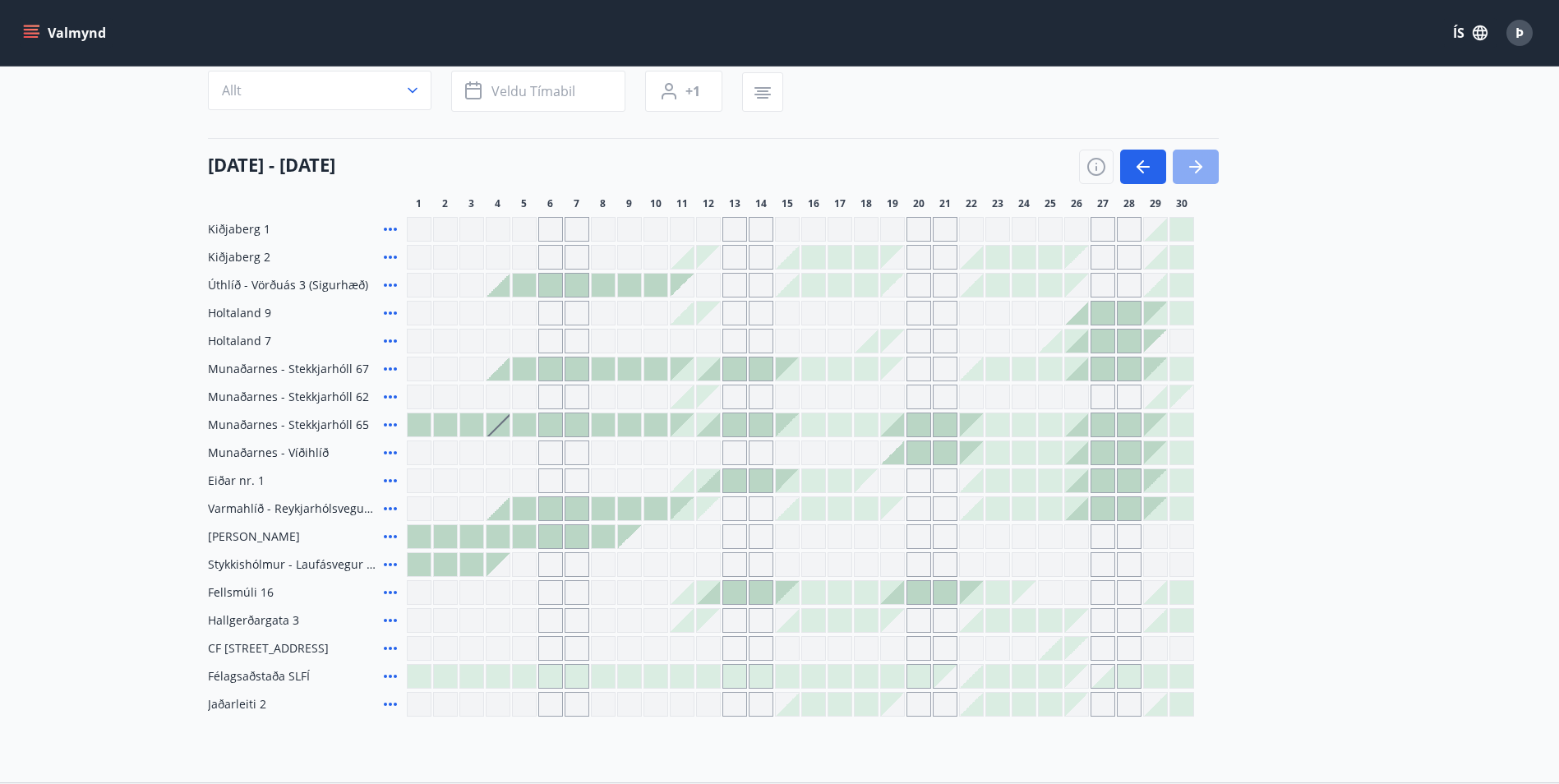
click at [1202, 166] on icon "button" at bounding box center [1196, 167] width 20 height 20
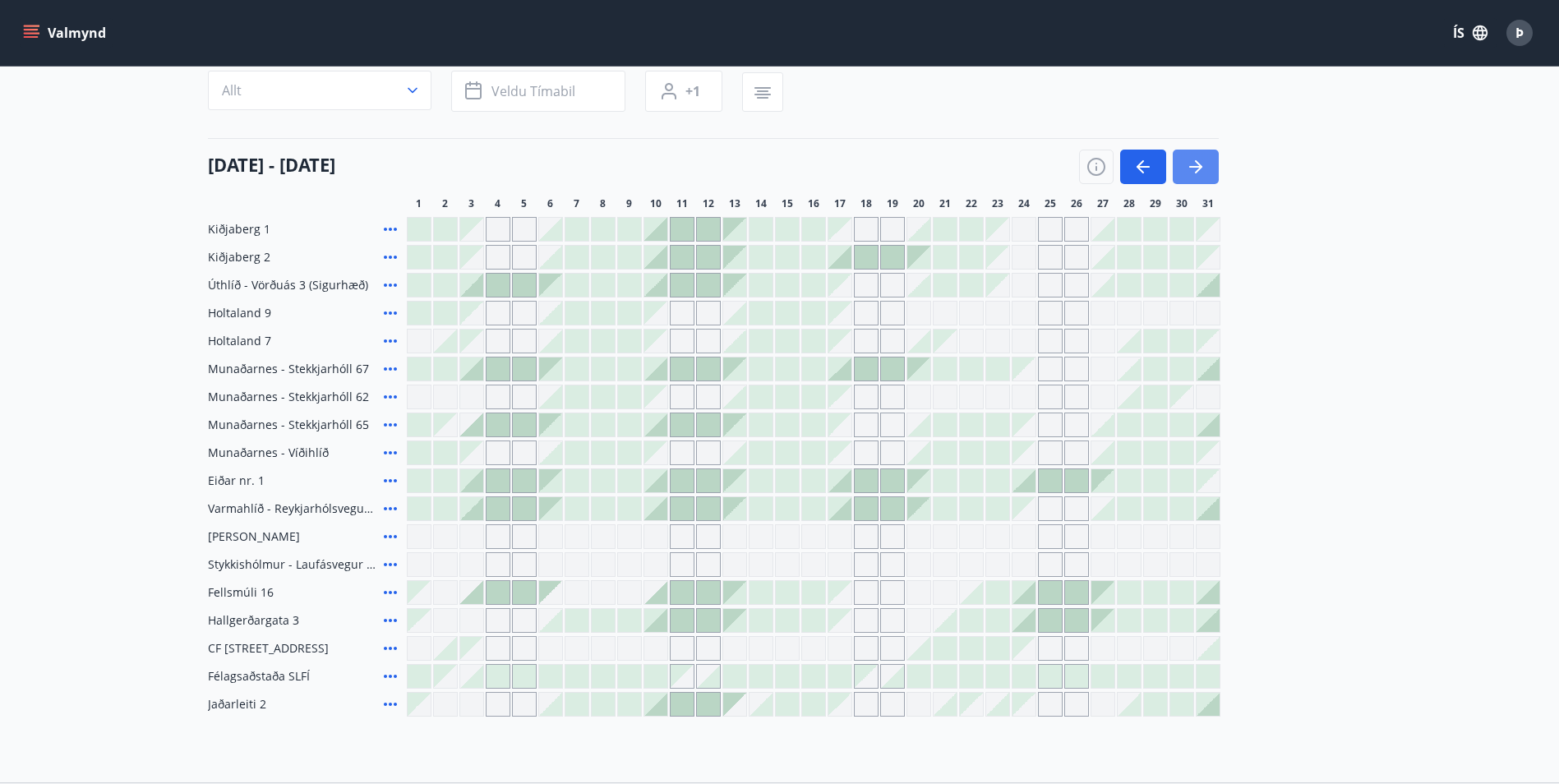
click at [1191, 164] on icon "button" at bounding box center [1196, 167] width 20 height 20
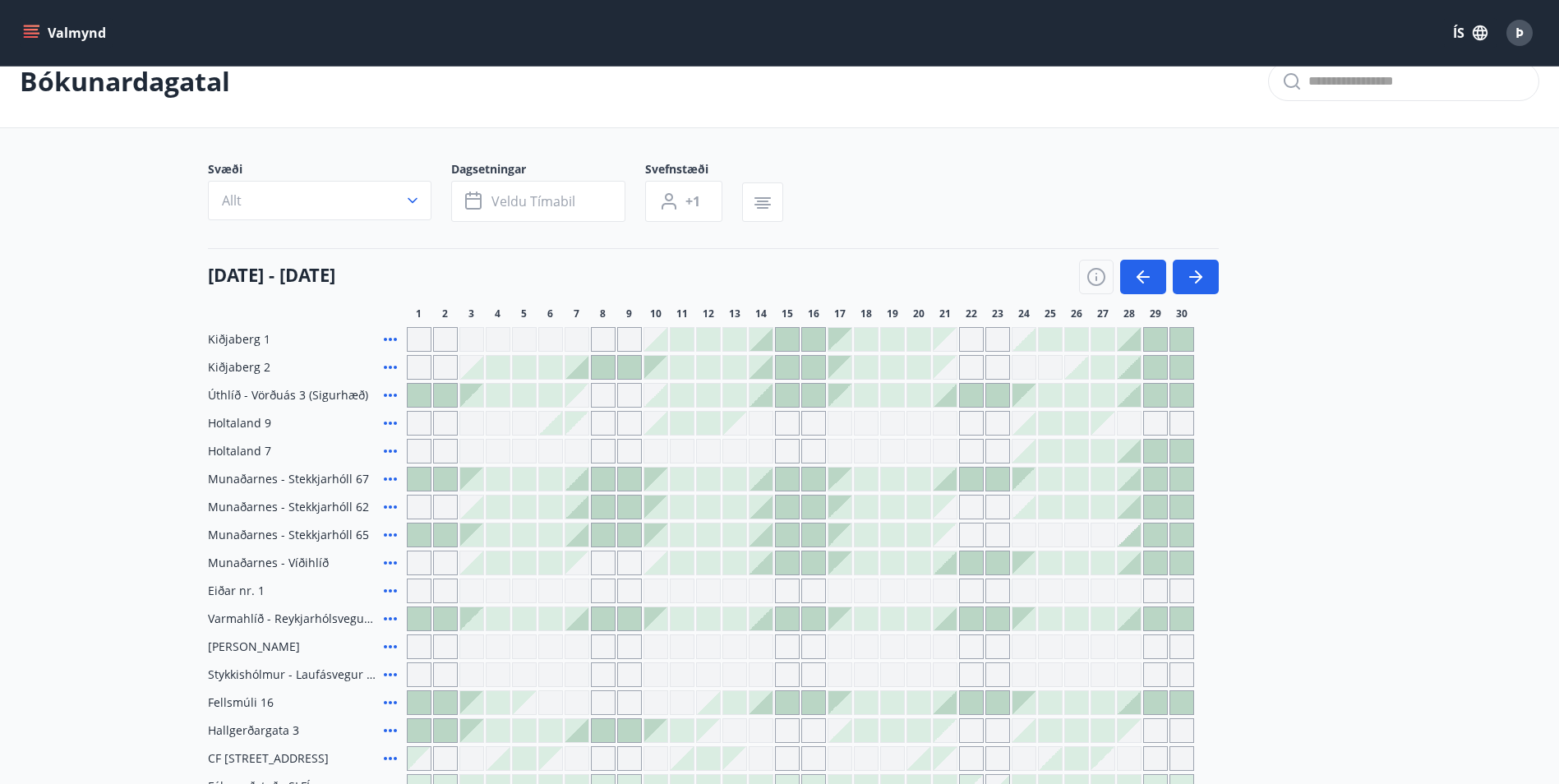
scroll to position [0, 0]
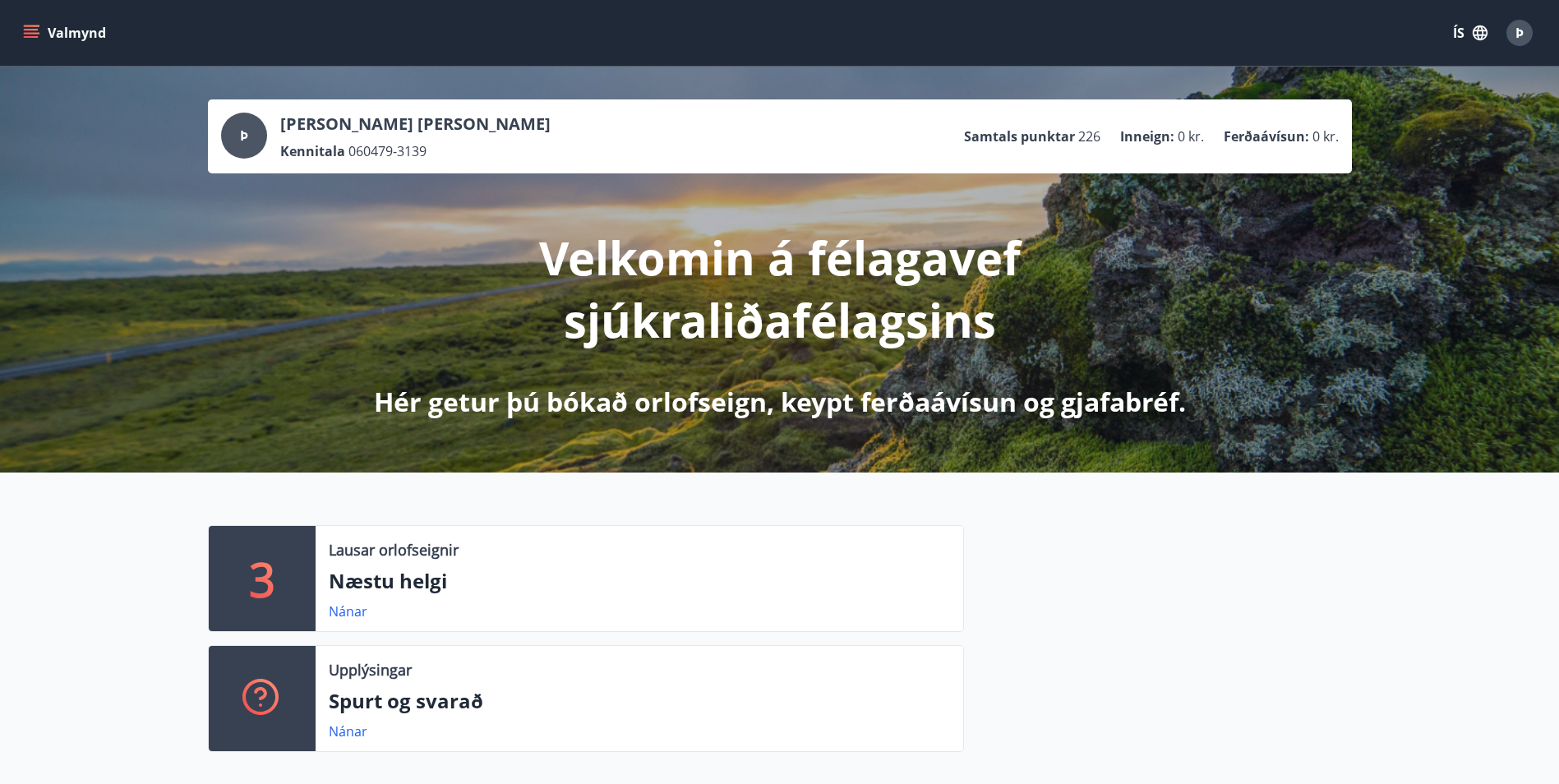
click at [27, 31] on icon "menu" at bounding box center [31, 33] width 17 height 17
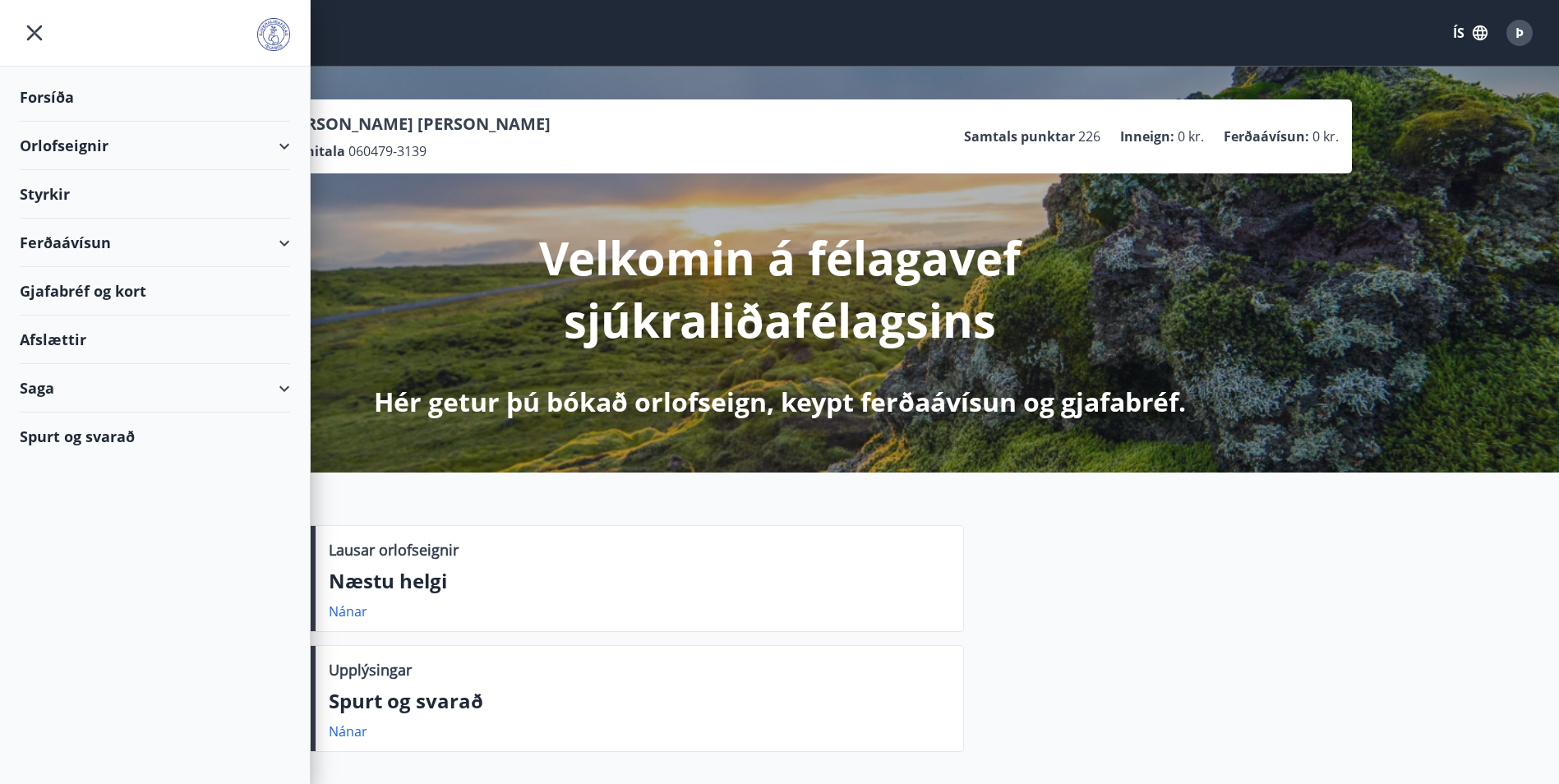
click at [162, 150] on div "Orlofseignir" at bounding box center [155, 146] width 270 height 49
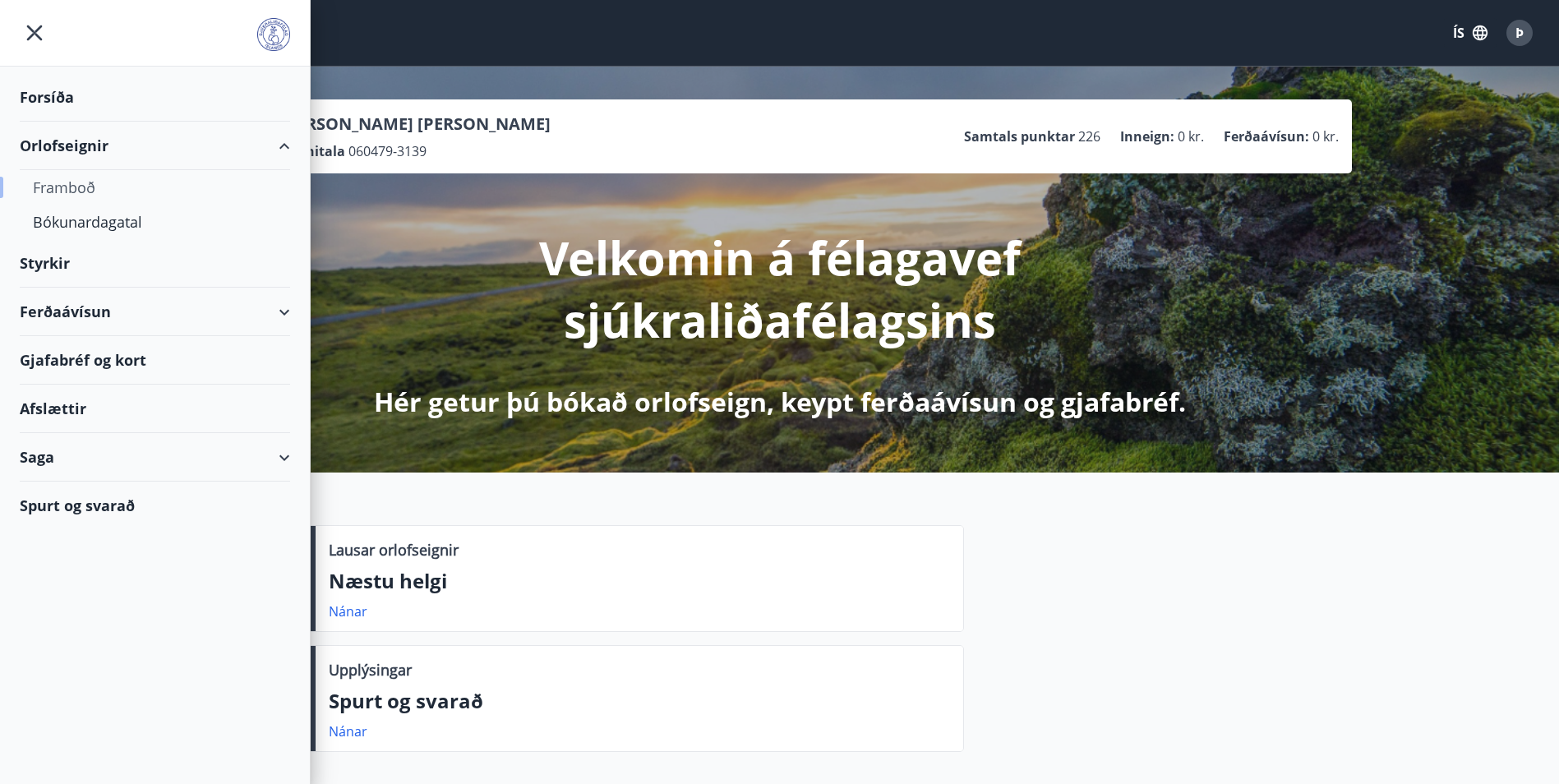
click at [68, 186] on div "Framboð" at bounding box center [154, 187] width 244 height 34
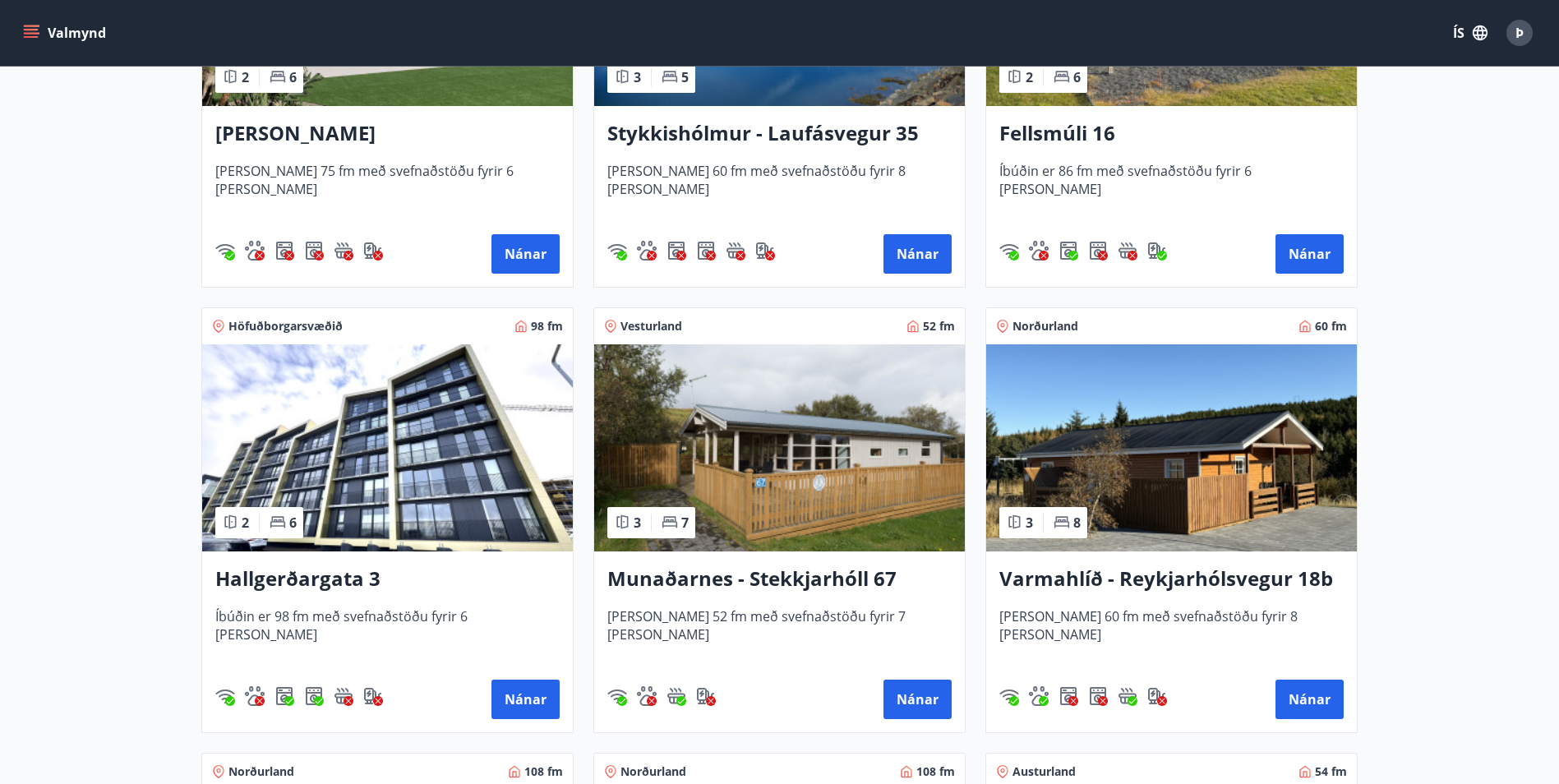
scroll to position [1643, 0]
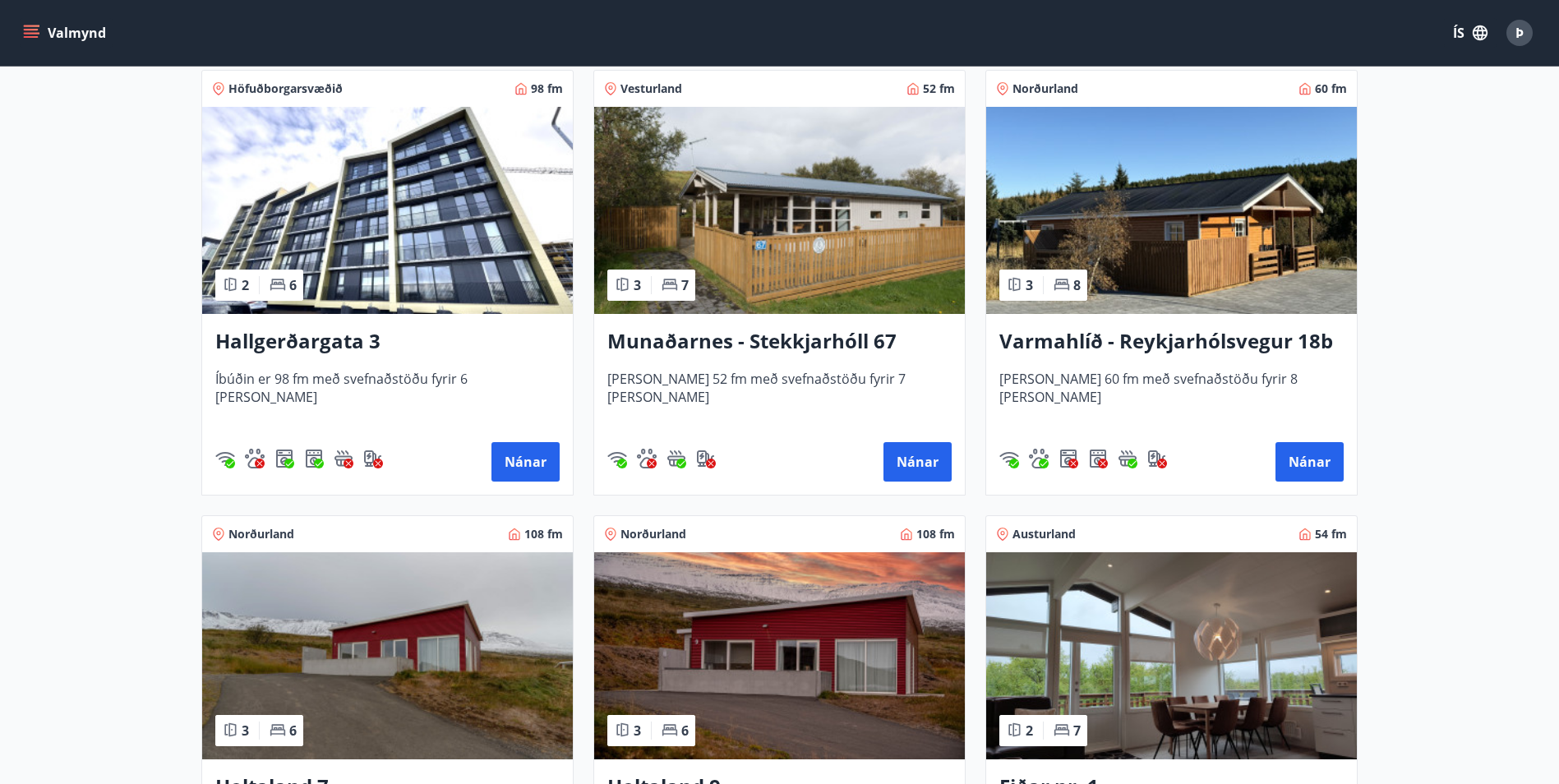
click at [1186, 234] on img at bounding box center [1172, 210] width 371 height 207
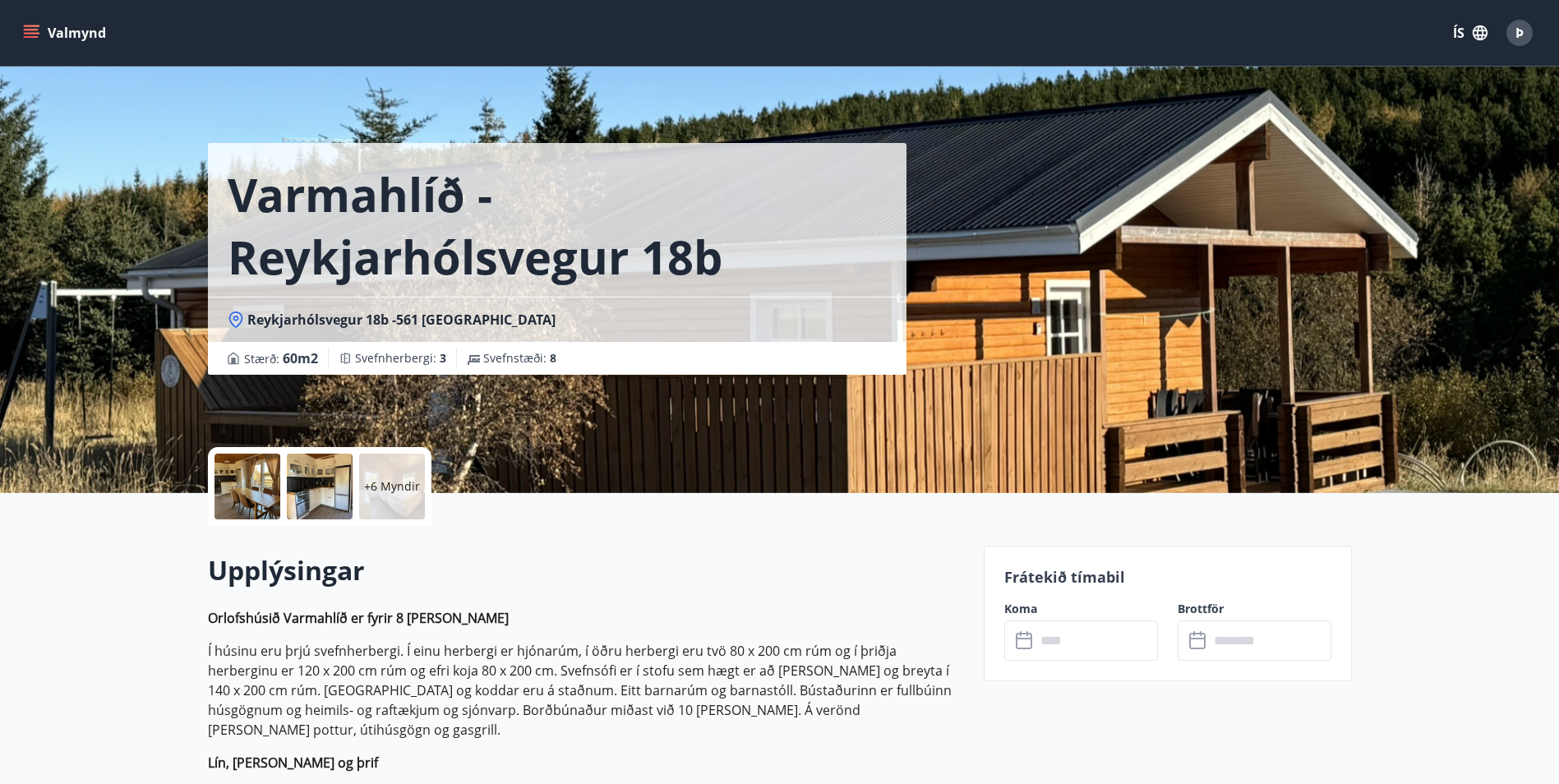
click at [239, 470] on div at bounding box center [247, 486] width 65 height 65
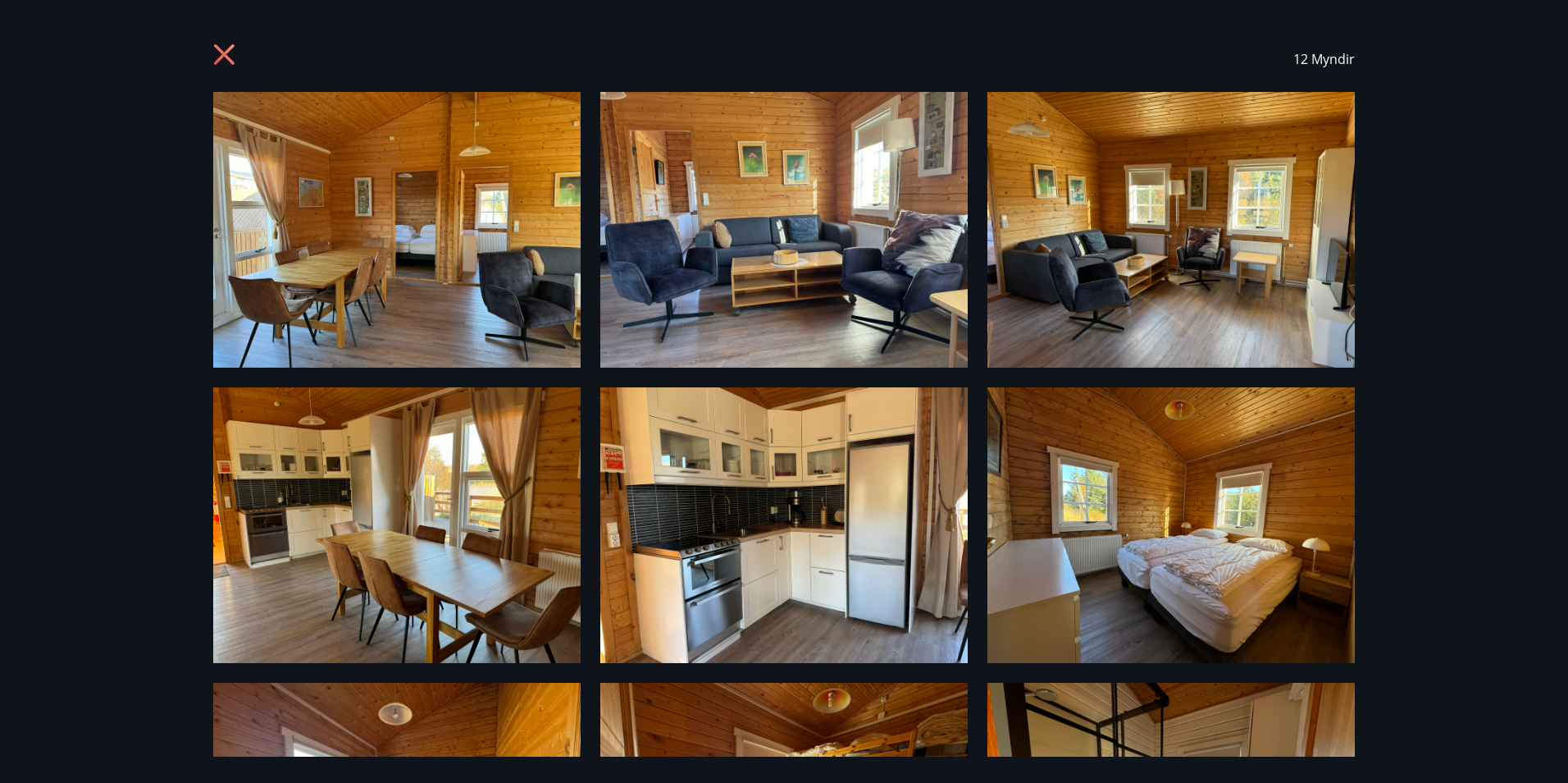
click at [432, 291] on img at bounding box center [397, 229] width 368 height 276
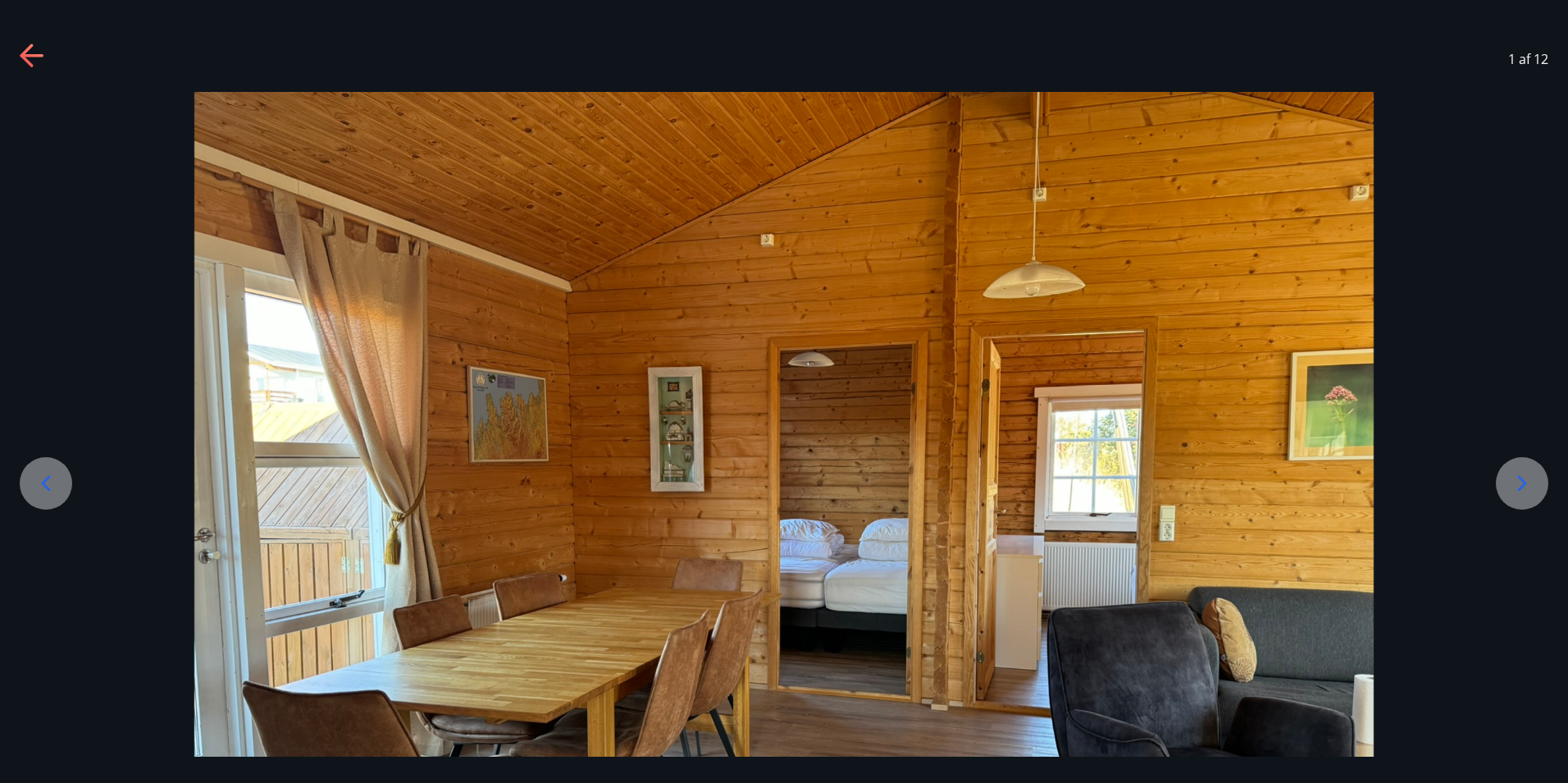
click at [1518, 483] on icon at bounding box center [1522, 482] width 26 height 26
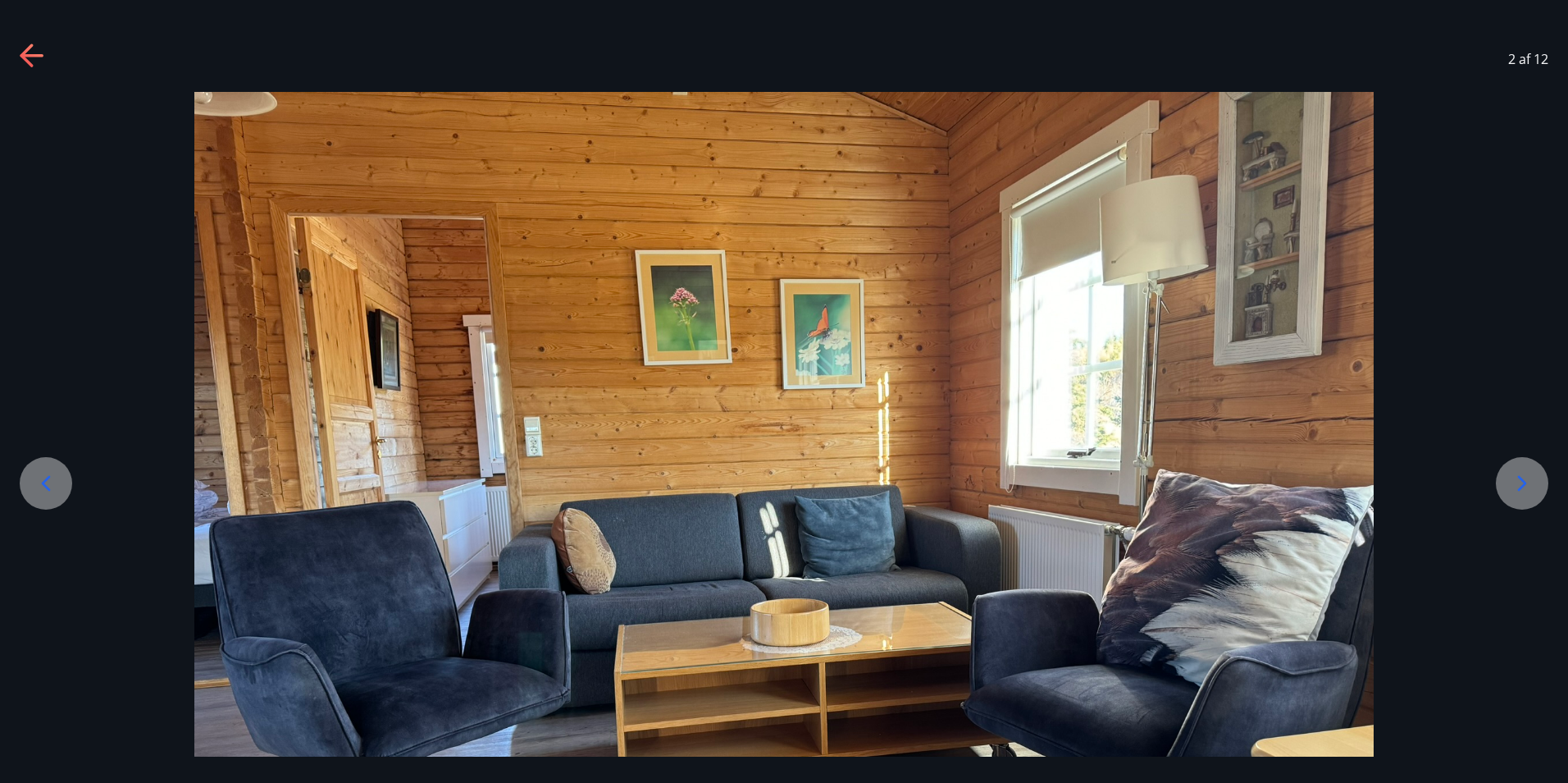
click at [1518, 483] on icon at bounding box center [1522, 482] width 26 height 26
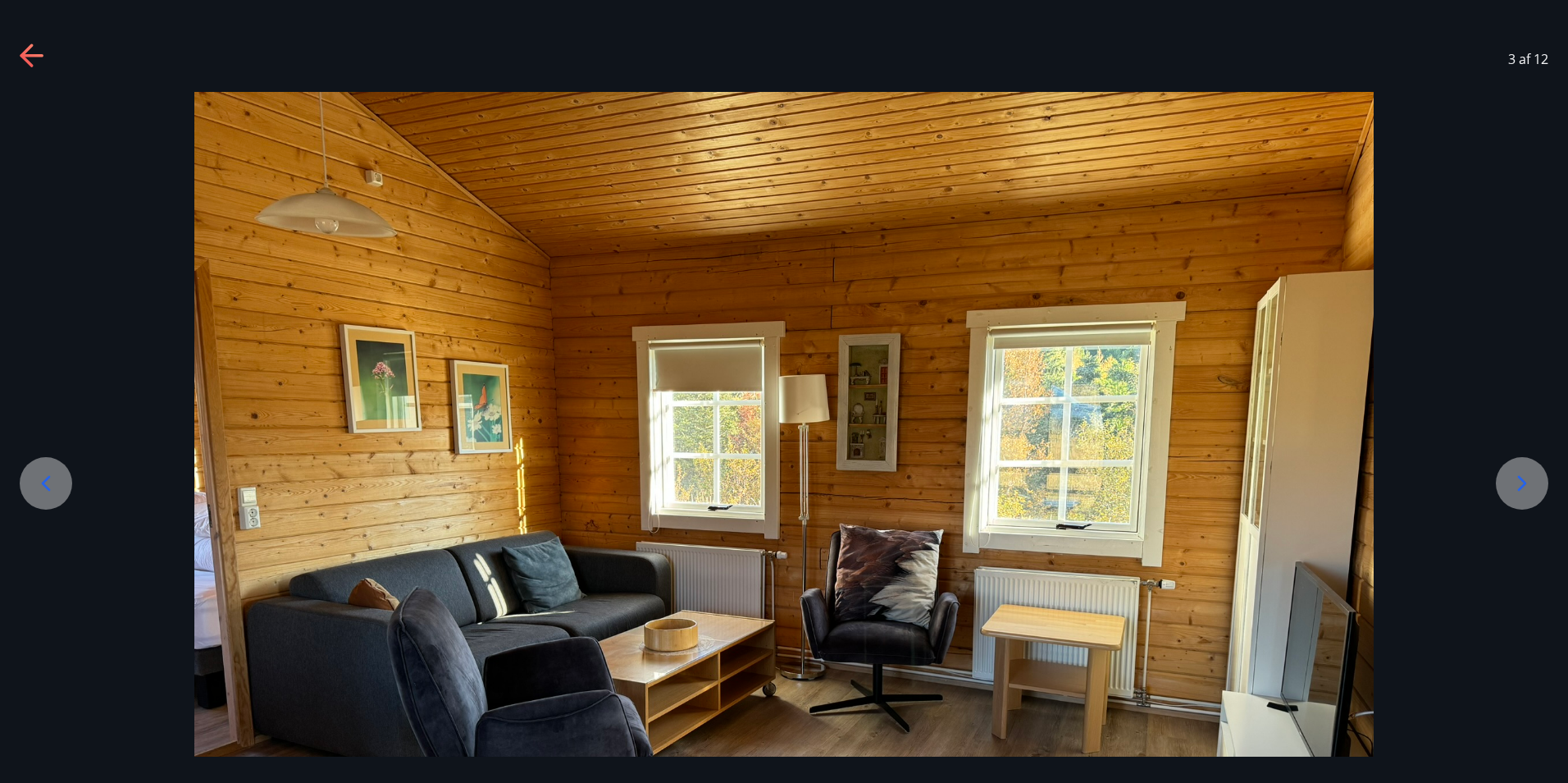
click at [1518, 483] on icon at bounding box center [1522, 482] width 26 height 26
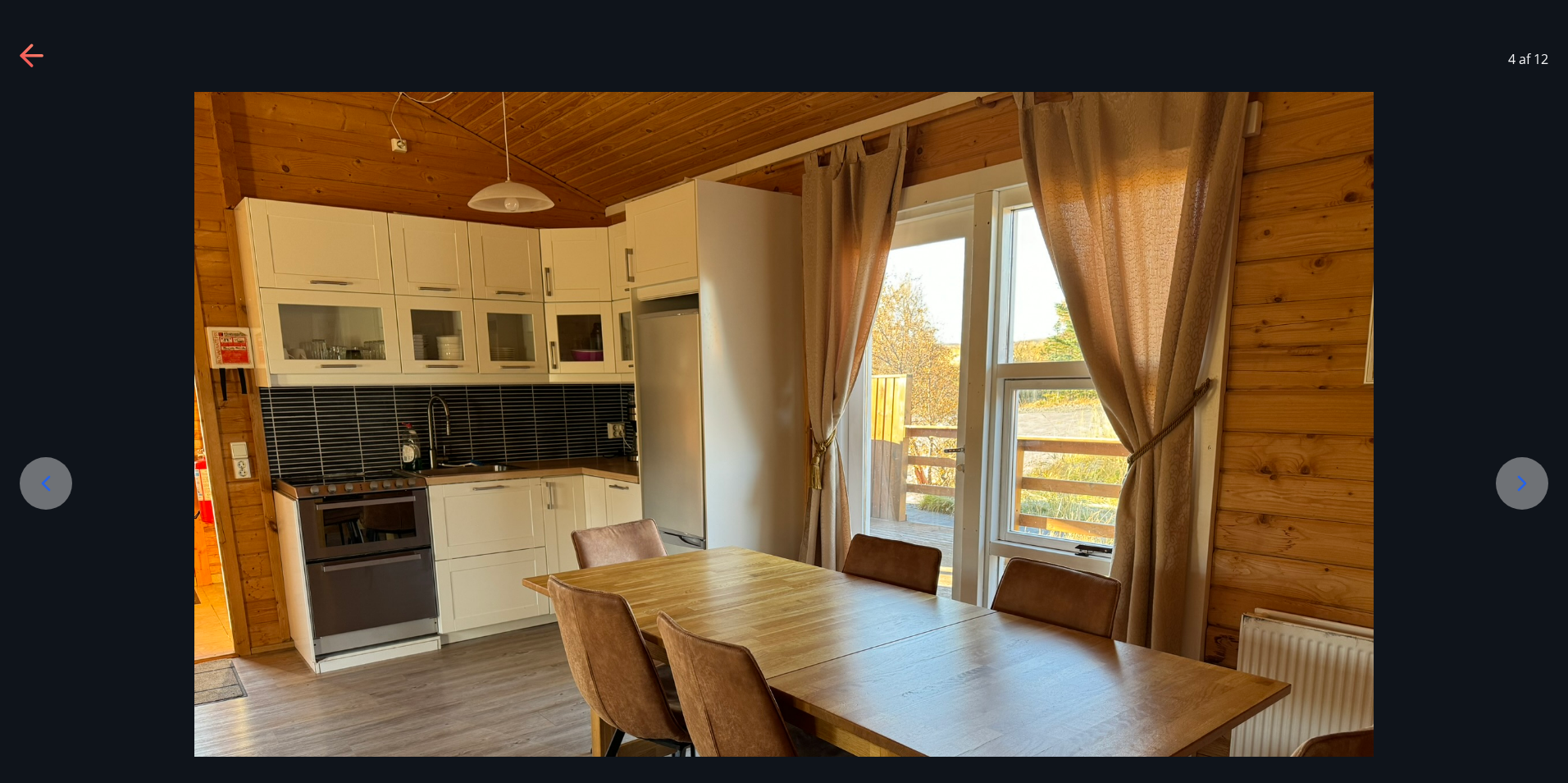
click at [1518, 483] on icon at bounding box center [1522, 482] width 26 height 26
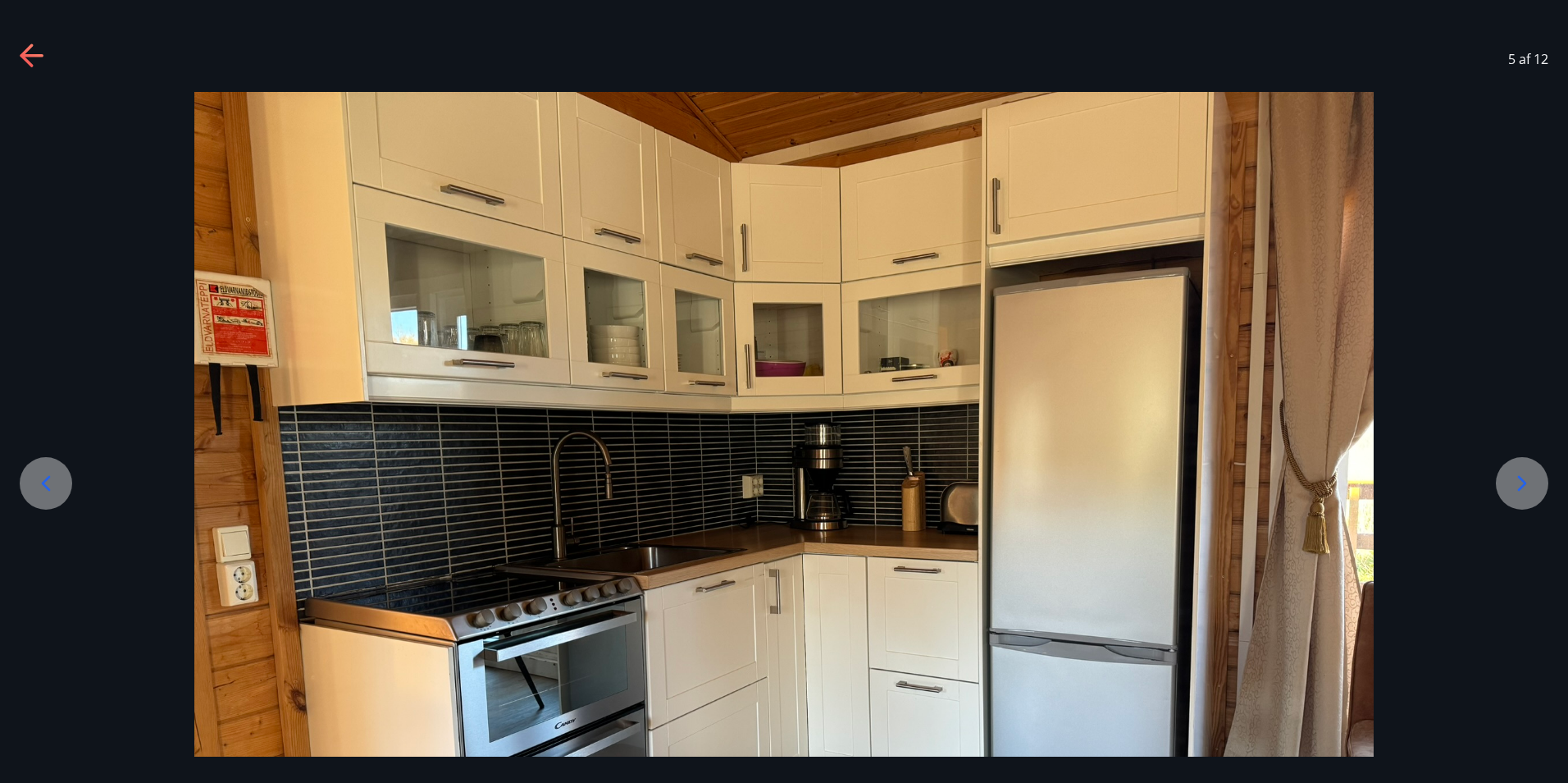
click at [1518, 483] on icon at bounding box center [1522, 482] width 26 height 26
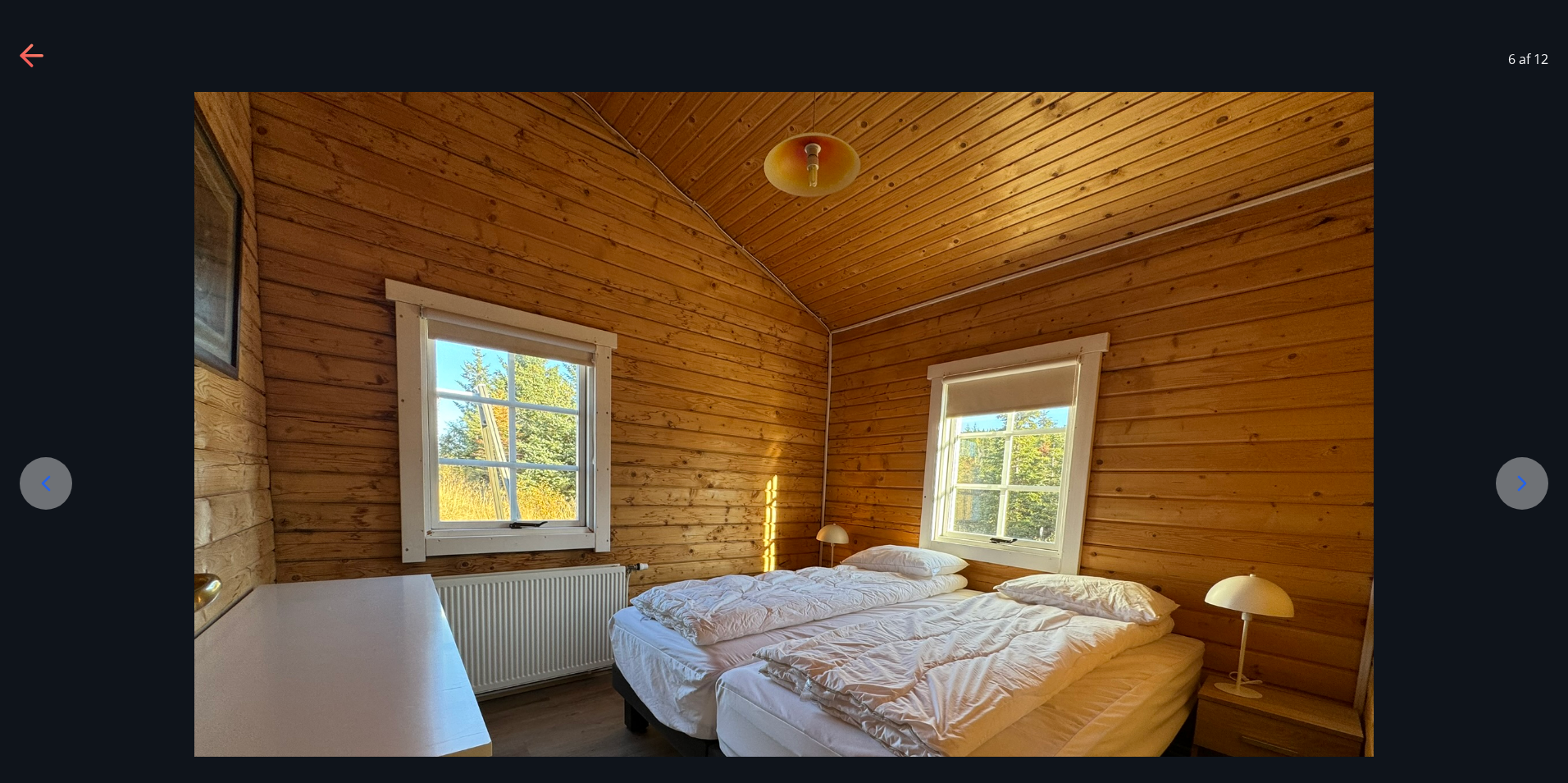
click at [1523, 476] on icon at bounding box center [1522, 482] width 26 height 26
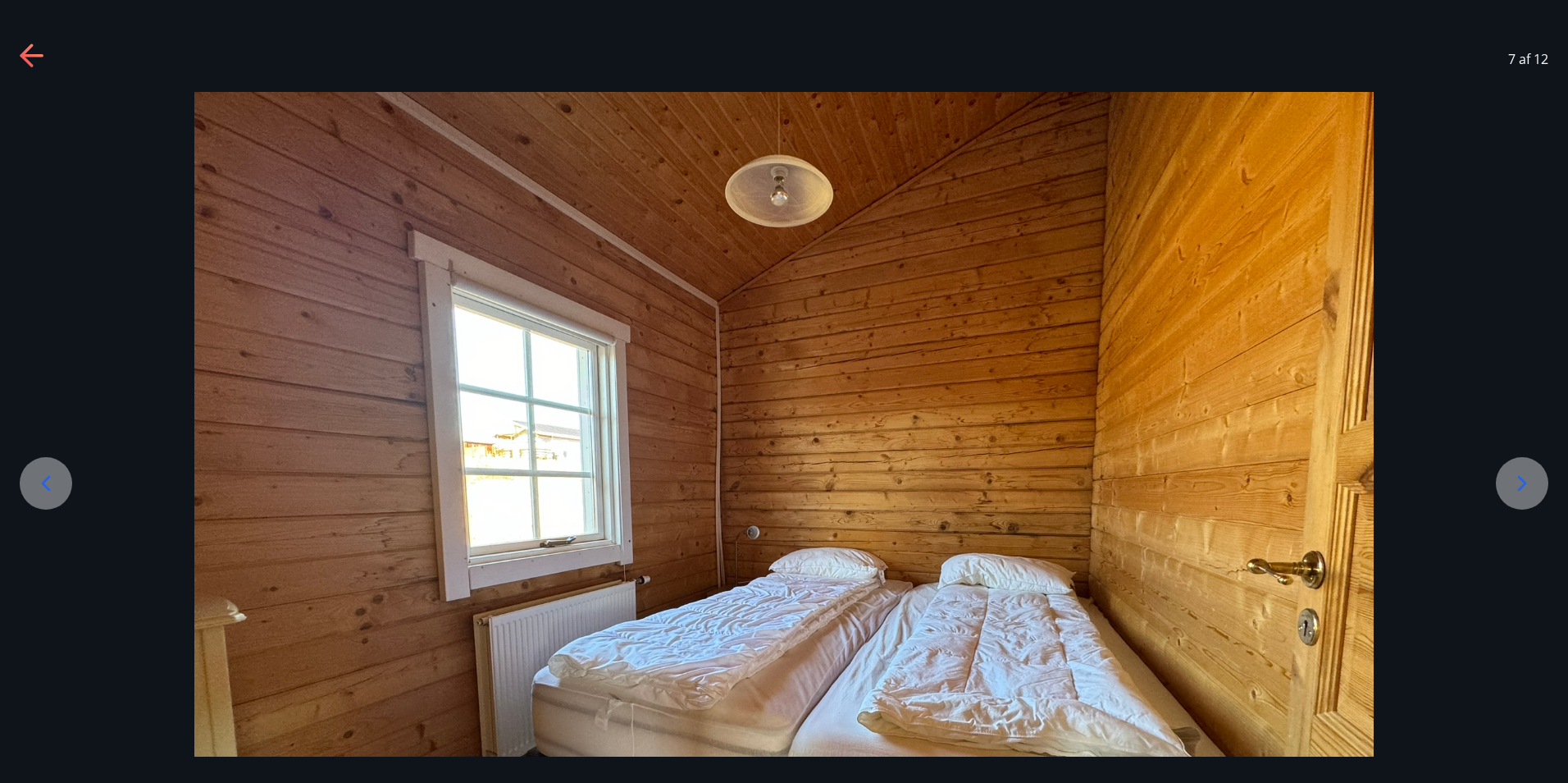
click at [1523, 476] on icon at bounding box center [1522, 482] width 26 height 26
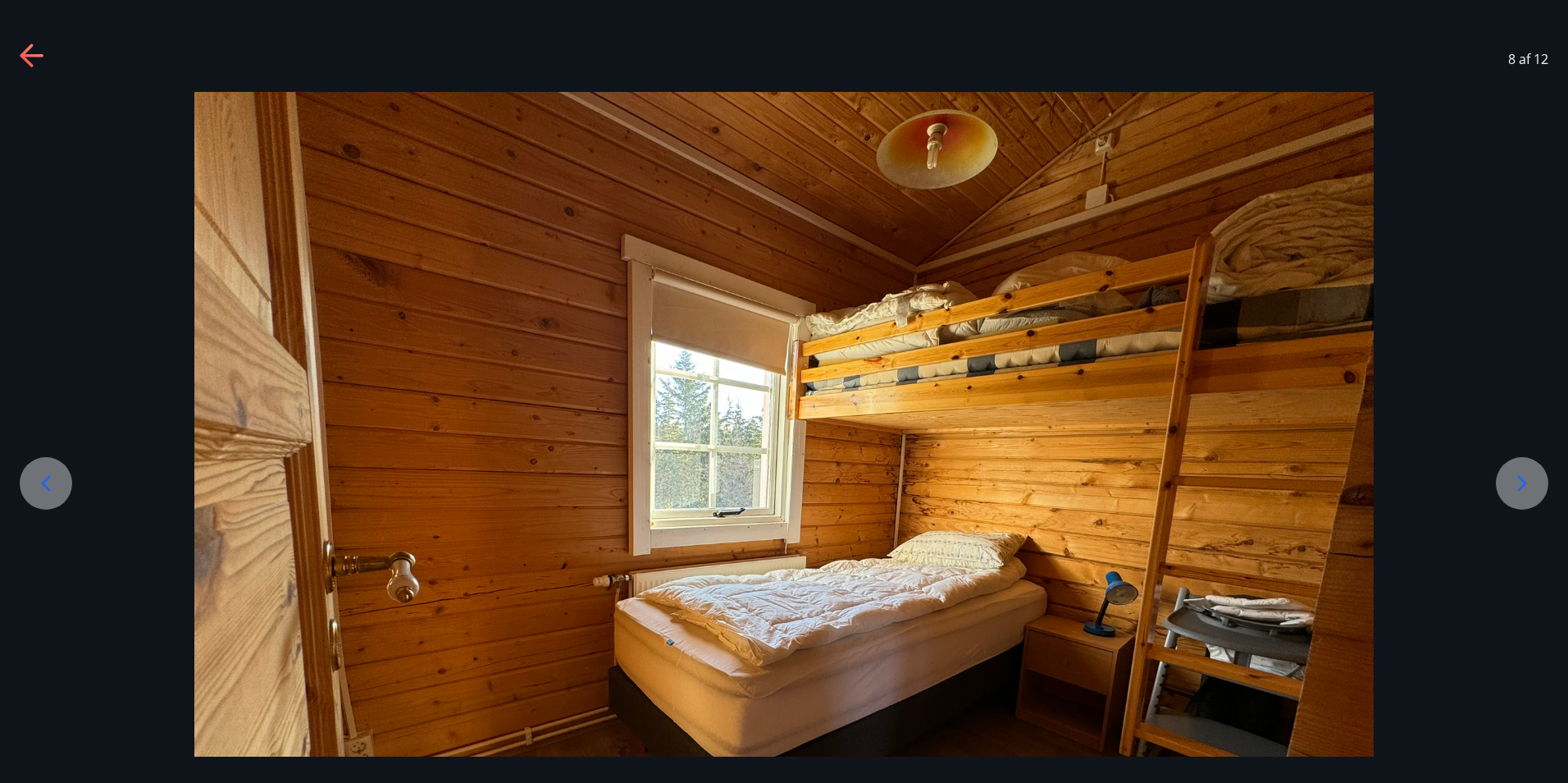
click at [1523, 476] on icon at bounding box center [1522, 482] width 26 height 26
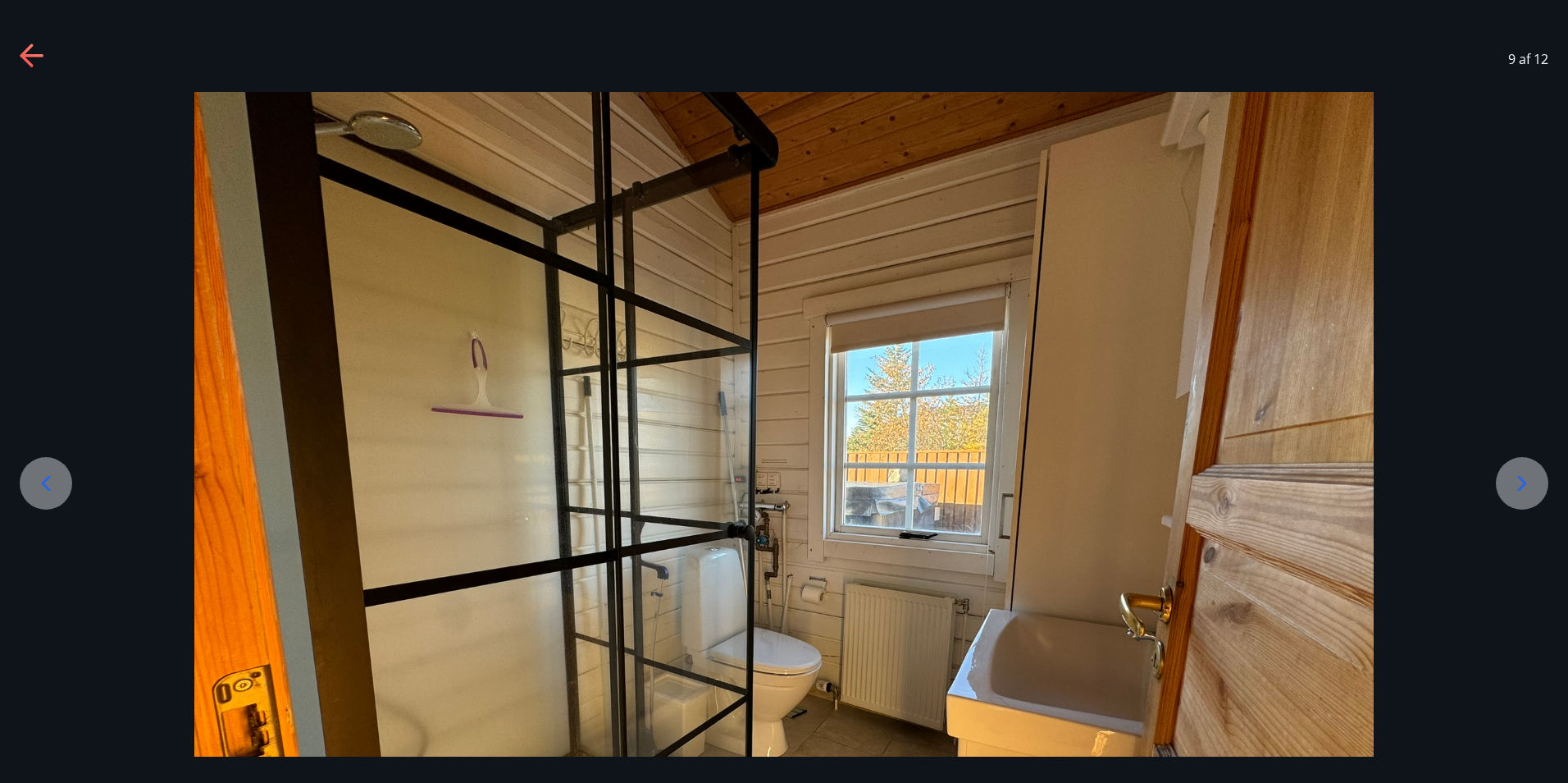
click at [1523, 476] on icon at bounding box center [1522, 482] width 26 height 26
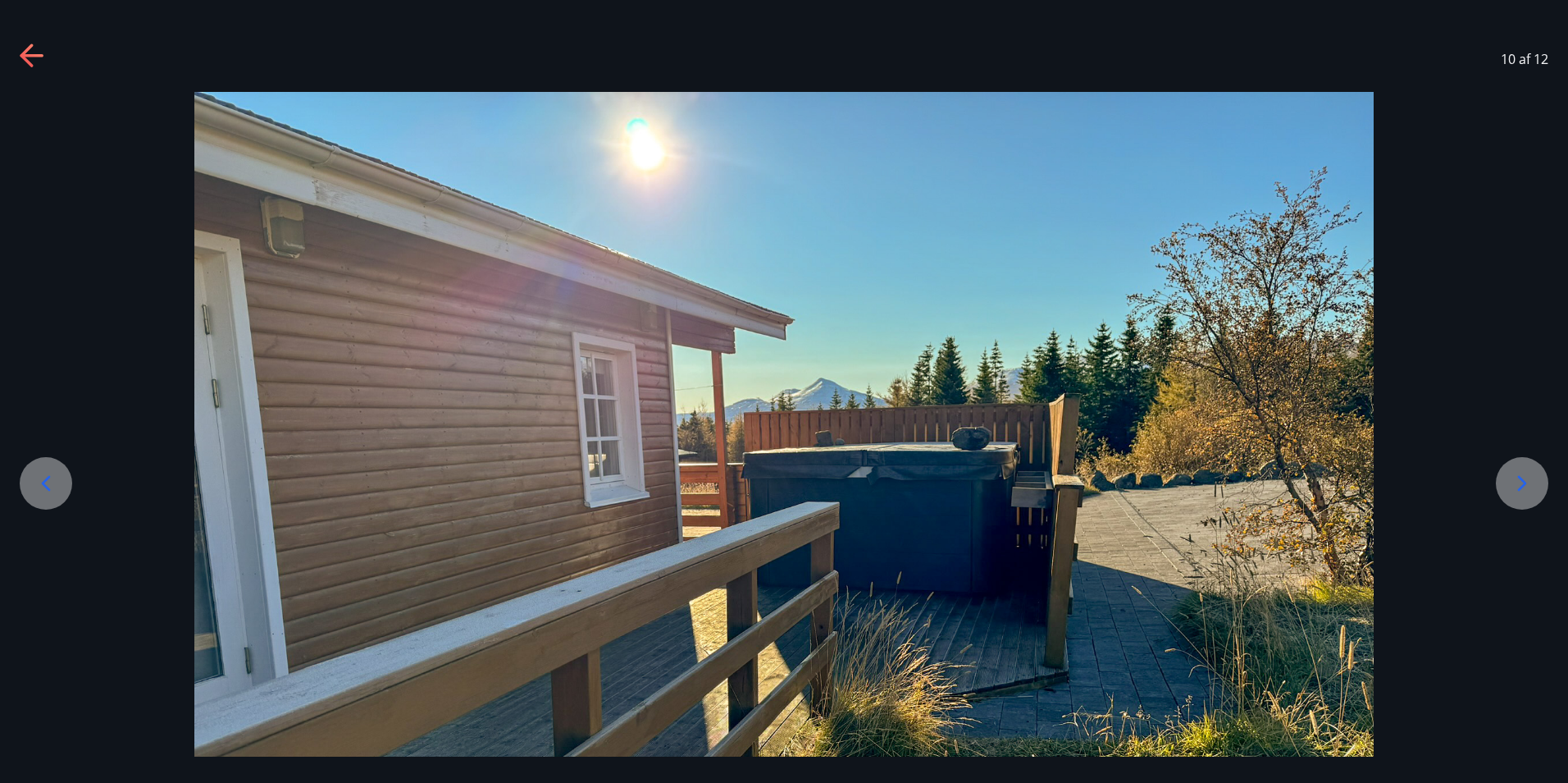
click at [1523, 476] on icon at bounding box center [1522, 482] width 26 height 26
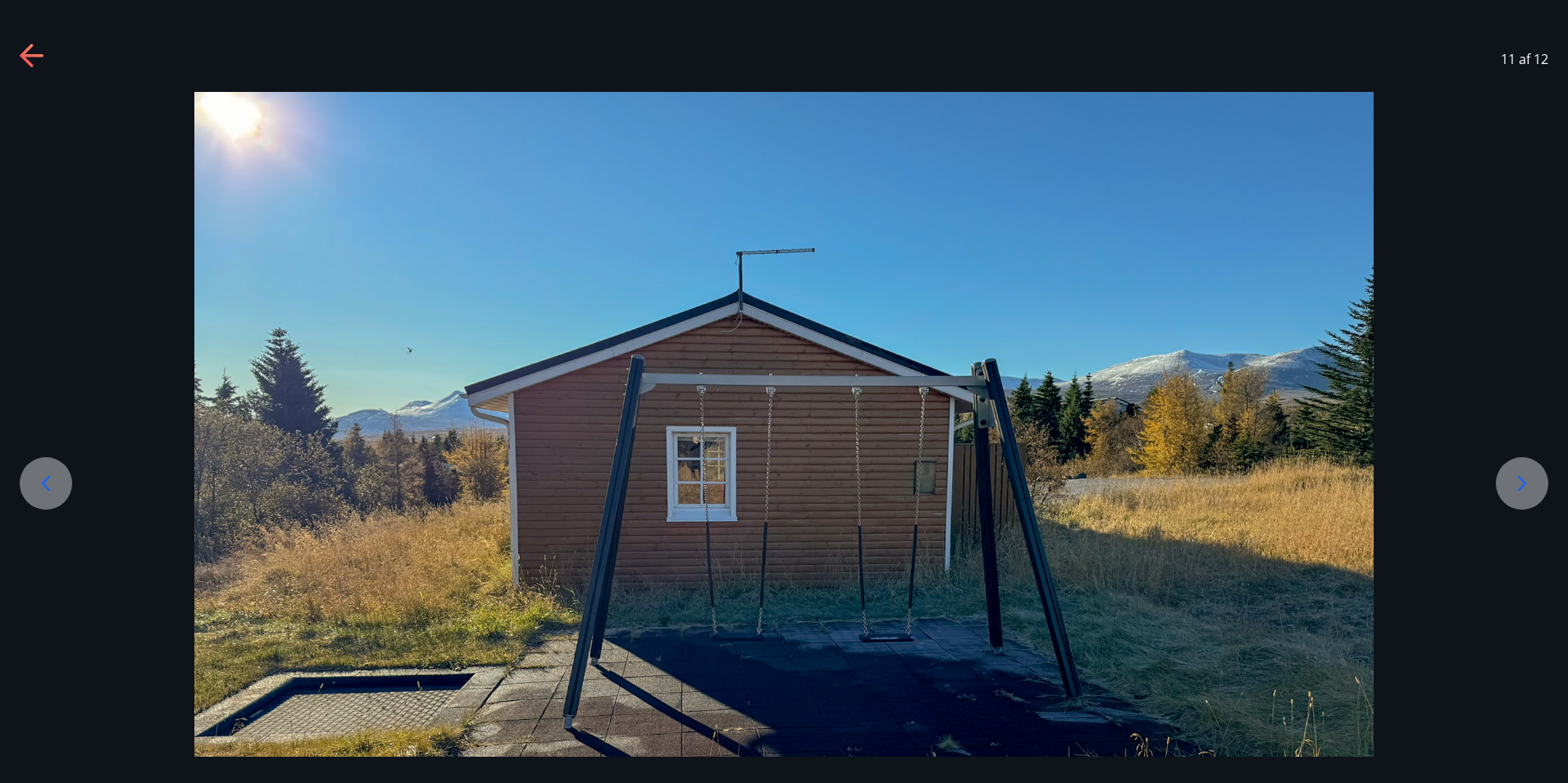
click at [1523, 476] on icon at bounding box center [1522, 482] width 26 height 26
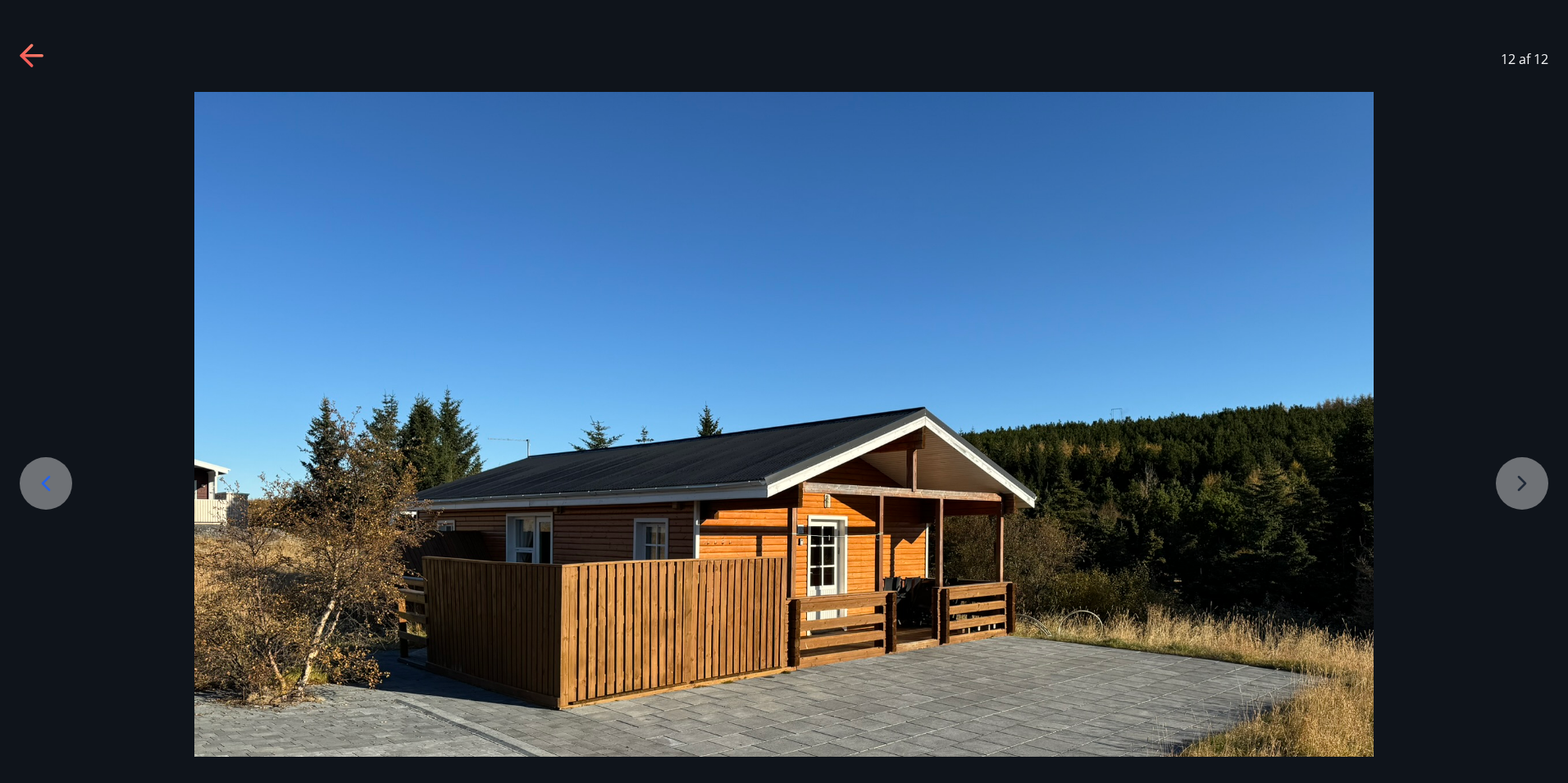
click at [33, 49] on icon at bounding box center [33, 56] width 26 height 26
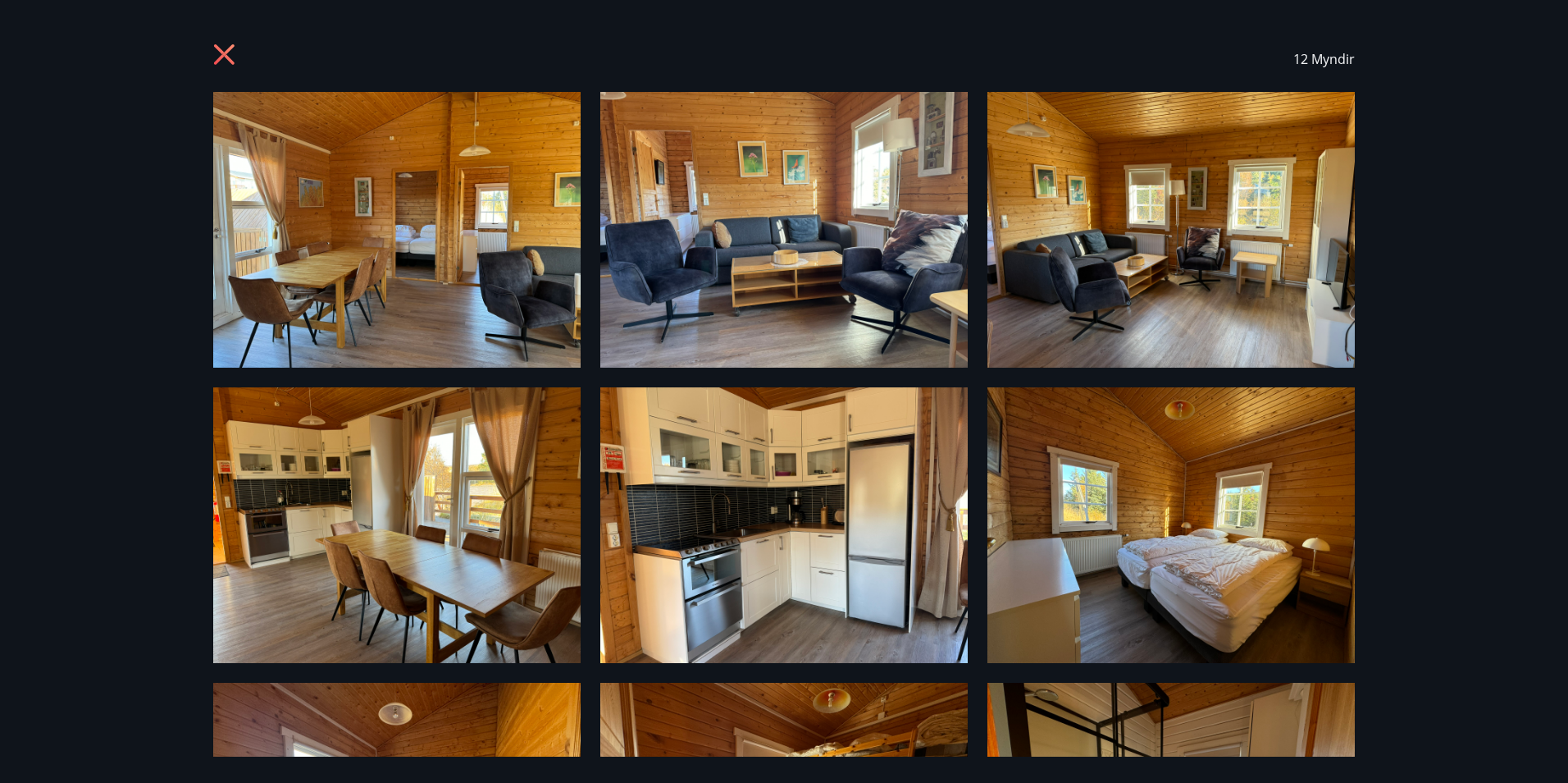
click at [219, 49] on icon at bounding box center [224, 54] width 20 height 20
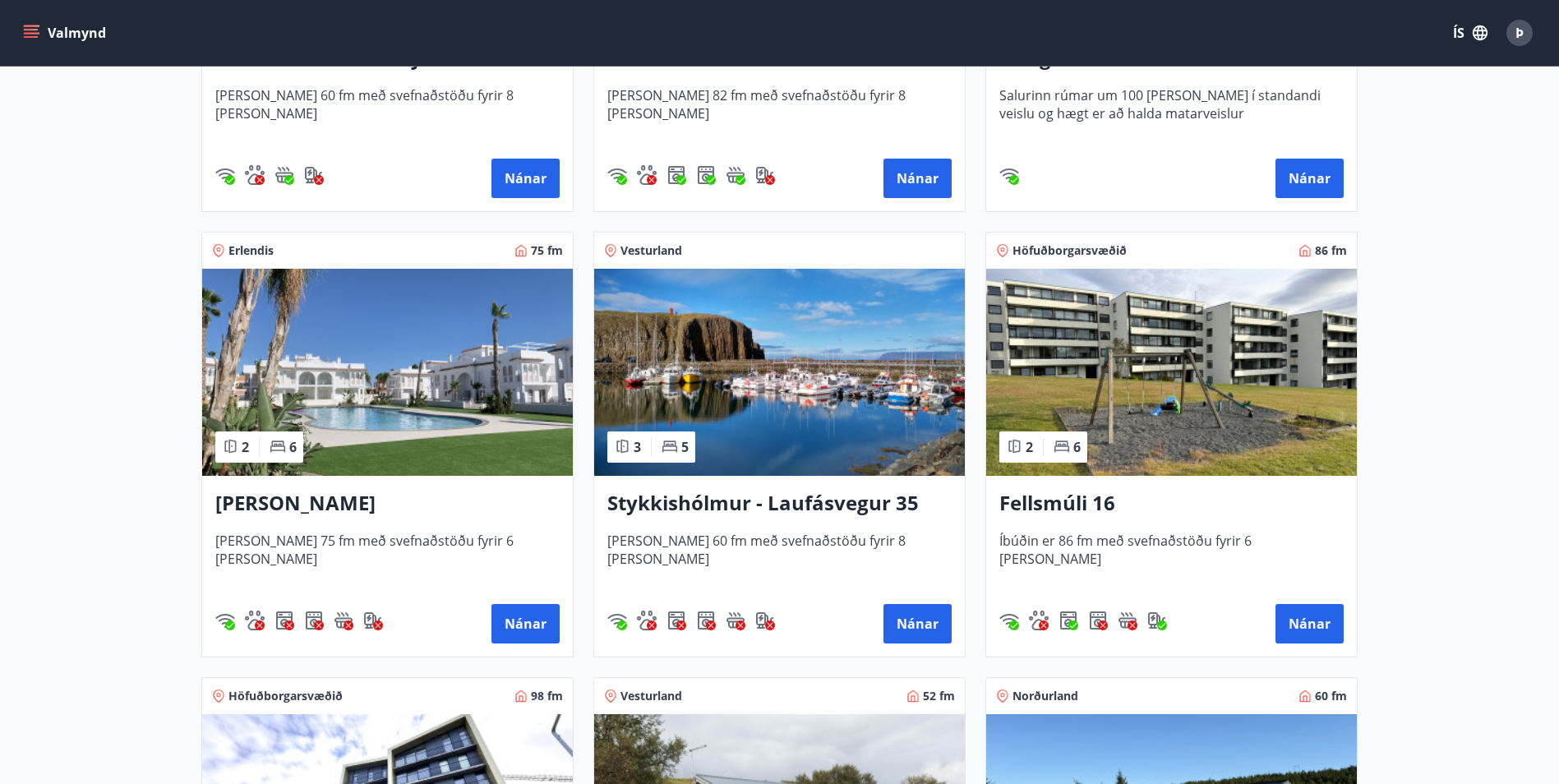
scroll to position [1068, 0]
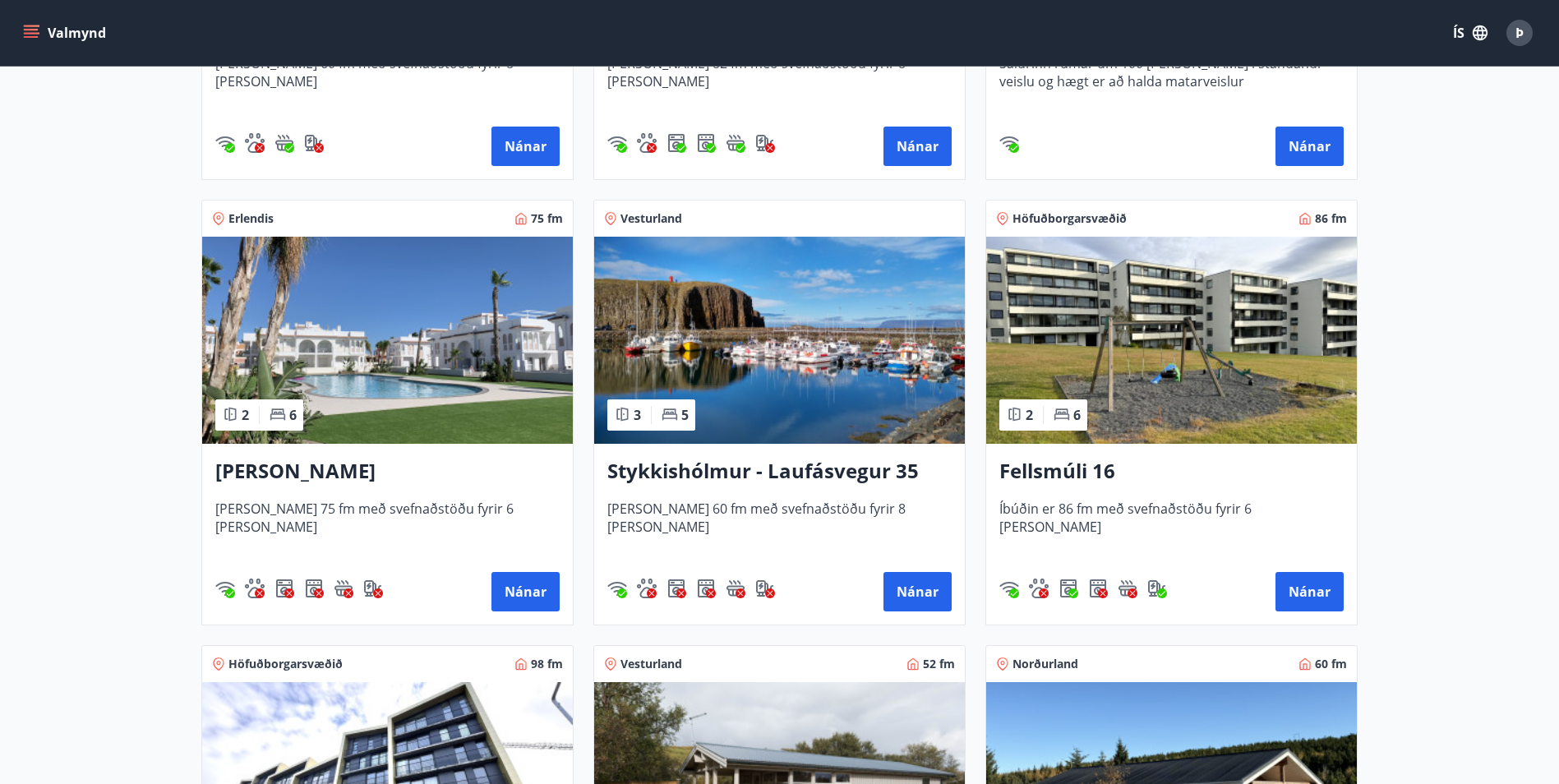
click at [782, 467] on h3 "Stykkishólmur - Laufásvegur 35" at bounding box center [779, 471] width 345 height 29
